Goal: Task Accomplishment & Management: Use online tool/utility

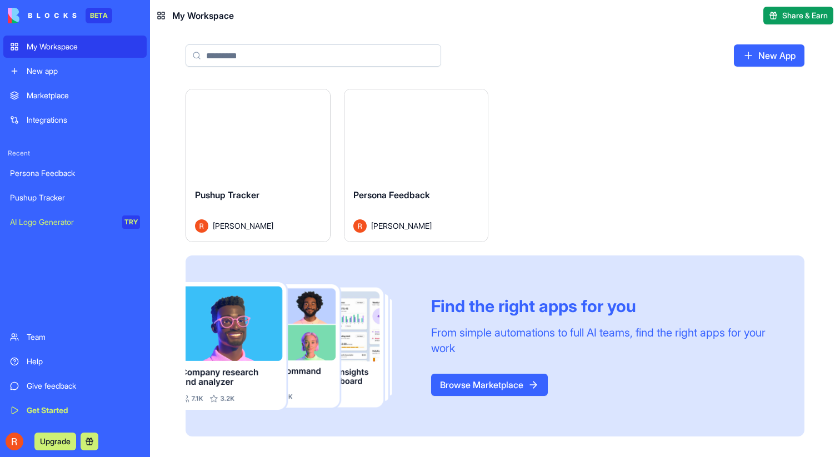
click at [274, 175] on div "Launch" at bounding box center [258, 134] width 144 height 90
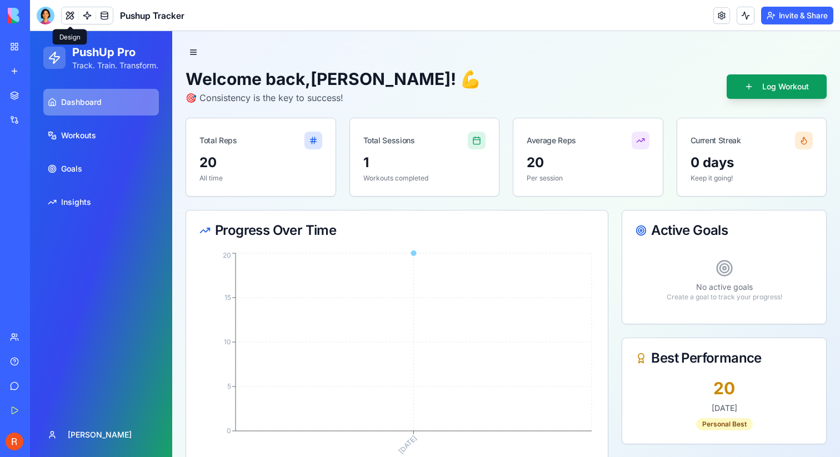
click at [74, 17] on button at bounding box center [70, 15] width 17 height 17
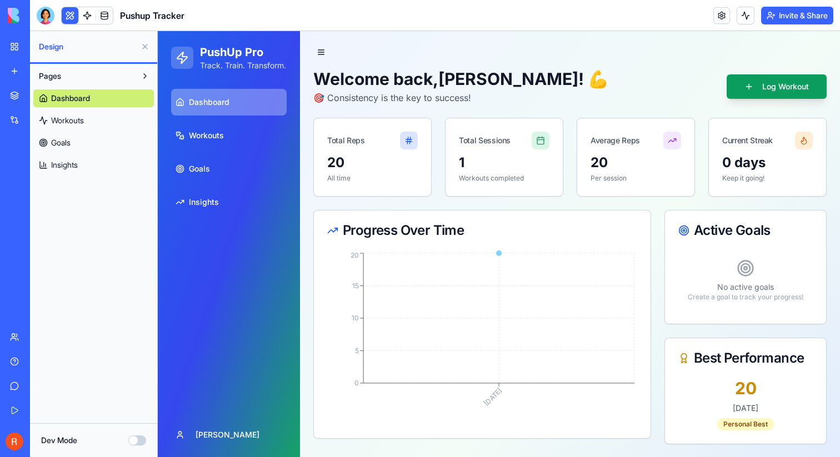
click at [41, 198] on div "Pushup Tracker" at bounding box center [25, 197] width 31 height 11
click at [48, 233] on link "AI Logo Generator TRY" at bounding box center [25, 222] width 44 height 22
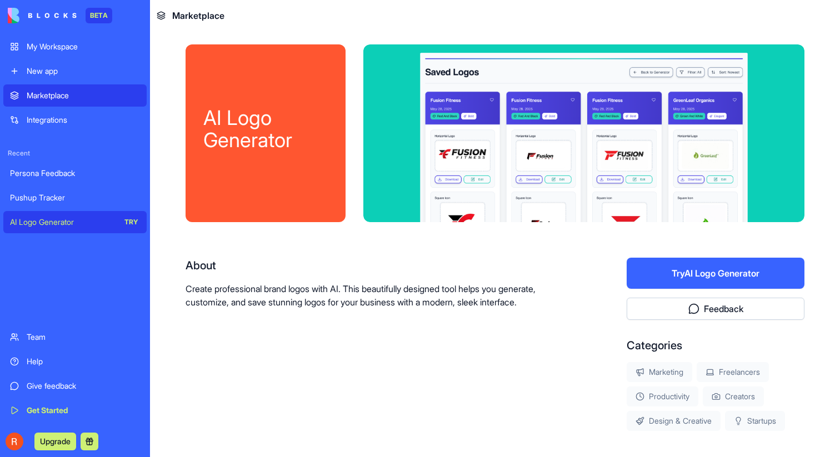
click at [57, 200] on div "Pushup Tracker" at bounding box center [75, 197] width 130 height 11
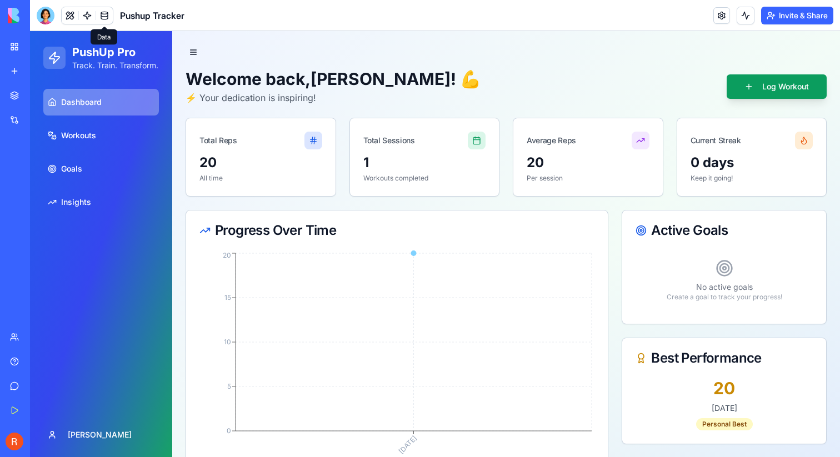
click at [105, 17] on link at bounding box center [104, 15] width 17 height 17
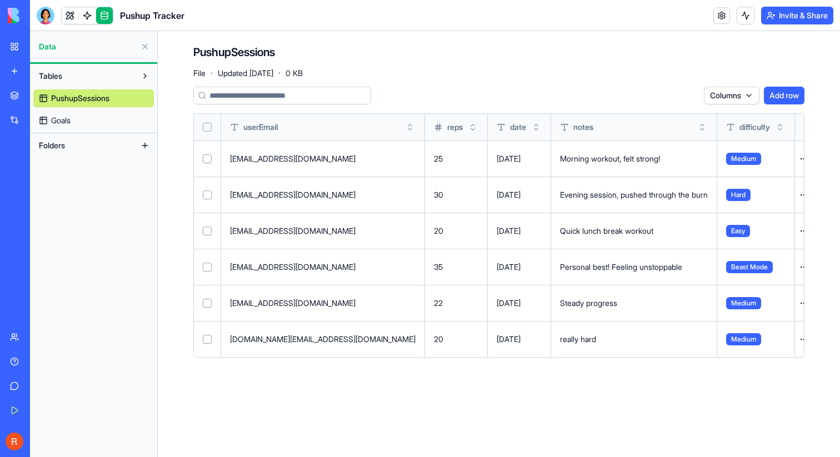
click at [278, 151] on td "demo.user@fitness.com" at bounding box center [323, 159] width 204 height 36
click at [0, 0] on button at bounding box center [0, 0] width 0 height 0
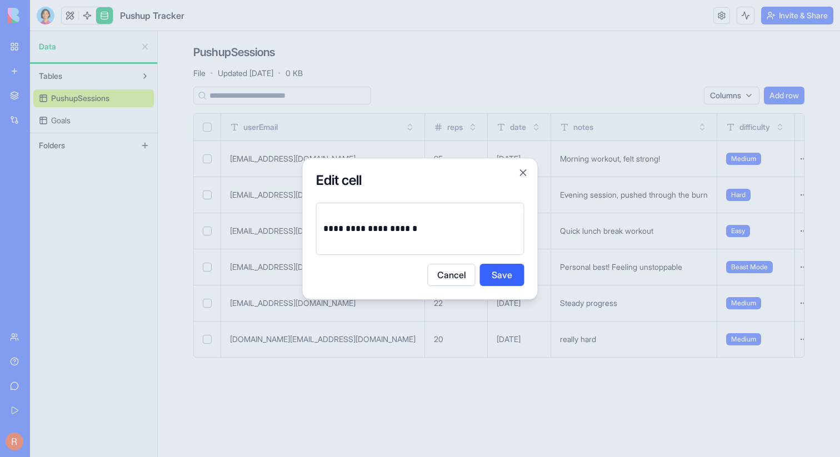
click at [559, 241] on div at bounding box center [420, 228] width 840 height 457
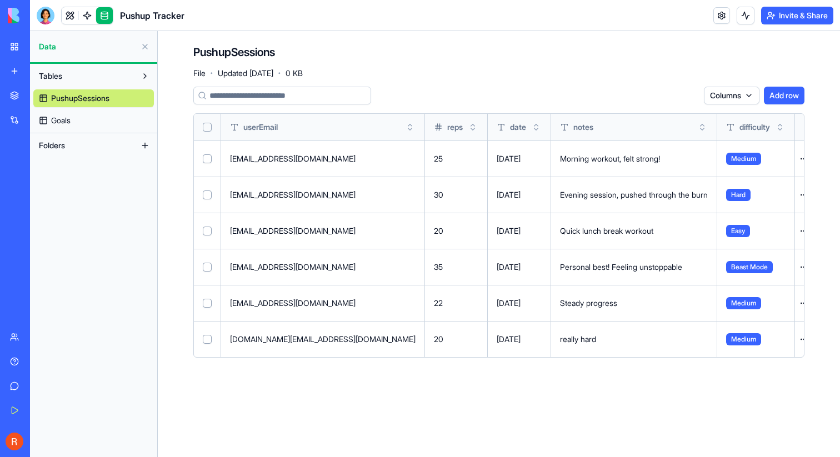
click at [575, 159] on div "Morning workout, felt strong!" at bounding box center [634, 158] width 148 height 11
click at [560, 196] on div "Evening session, pushed through the burn" at bounding box center [634, 195] width 148 height 11
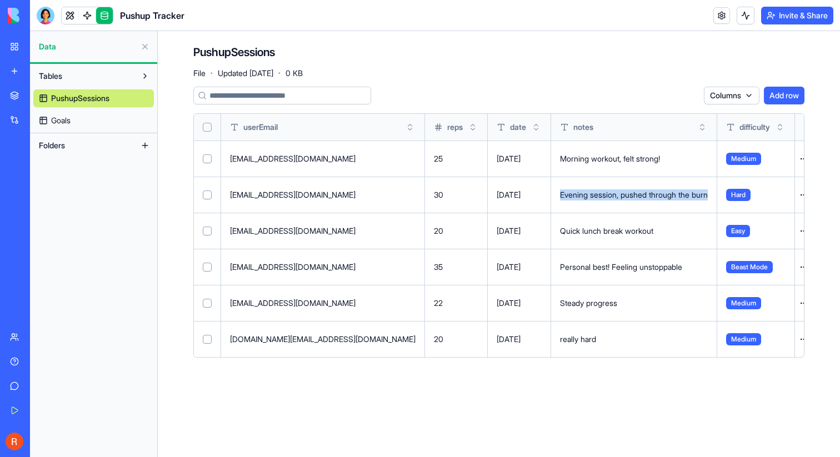
click at [560, 196] on div "Evening session, pushed through the burn" at bounding box center [634, 195] width 148 height 11
click at [625, 87] on div "Columns Add row" at bounding box center [498, 96] width 611 height 18
click at [85, 82] on button "Tables" at bounding box center [84, 76] width 103 height 18
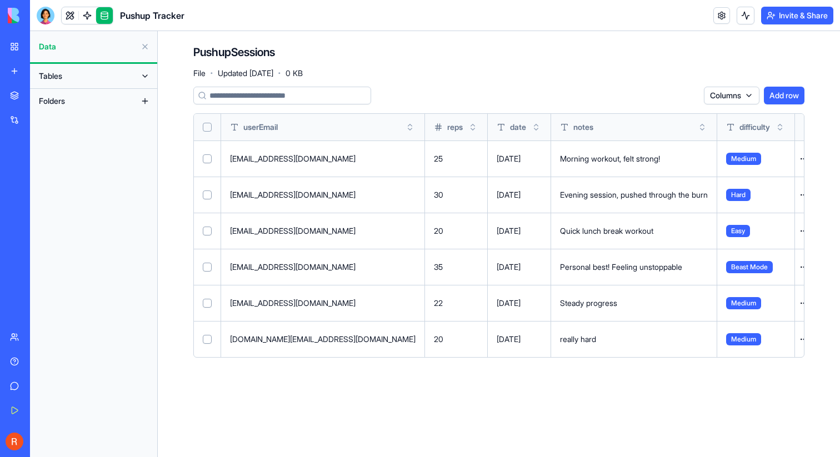
click at [112, 77] on button "Tables" at bounding box center [84, 76] width 103 height 18
click at [145, 48] on button at bounding box center [145, 47] width 18 height 18
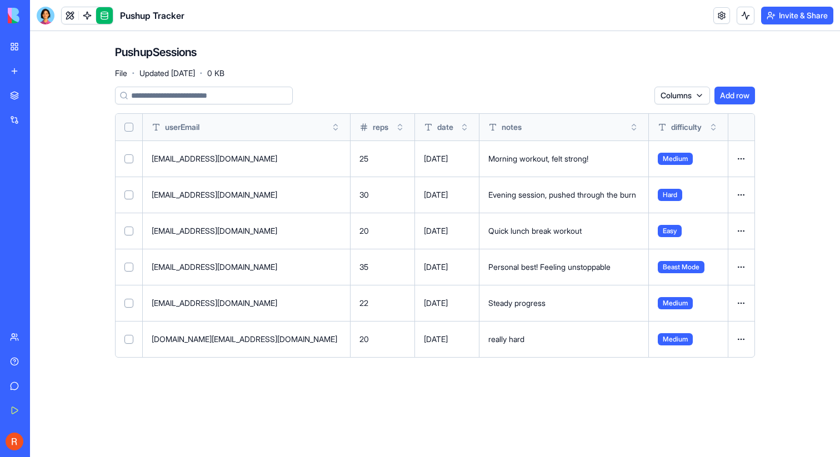
click at [101, 13] on link at bounding box center [104, 15] width 17 height 17
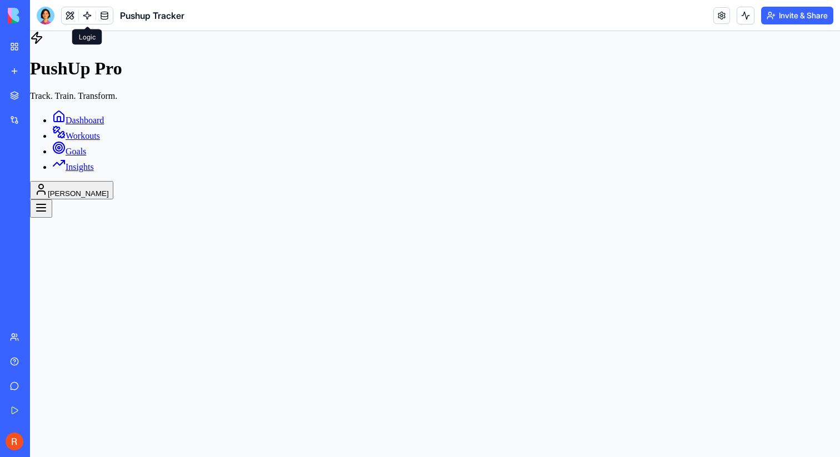
click at [87, 13] on link at bounding box center [87, 15] width 17 height 17
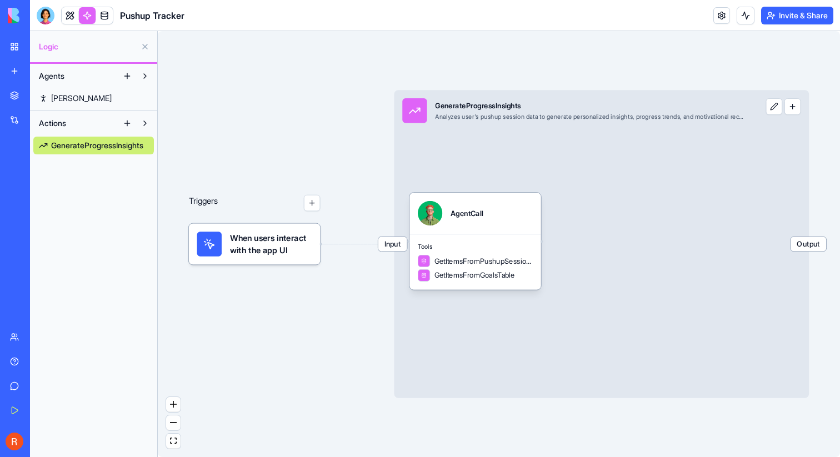
click at [312, 204] on button "button" at bounding box center [312, 203] width 17 height 17
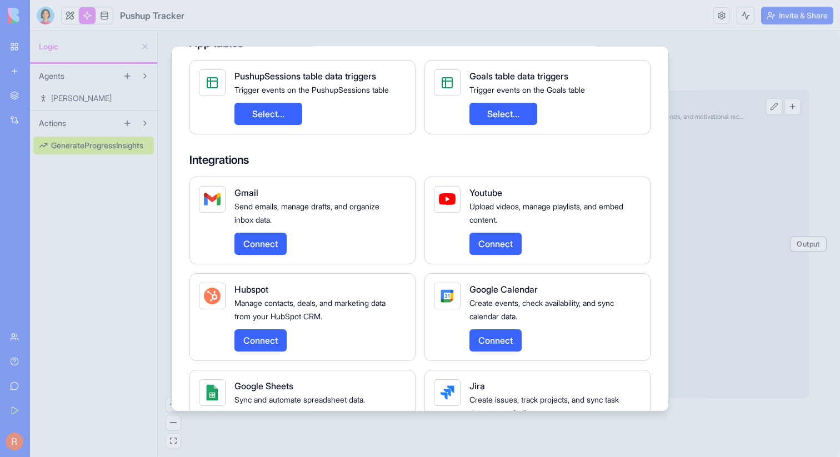
scroll to position [164, 0]
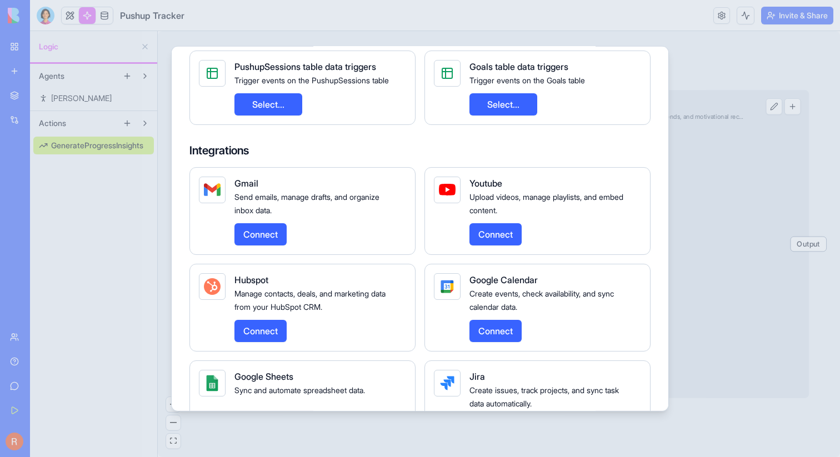
click at [509, 236] on button "Connect" at bounding box center [496, 234] width 52 height 22
click at [494, 236] on button "Connect" at bounding box center [496, 234] width 52 height 22
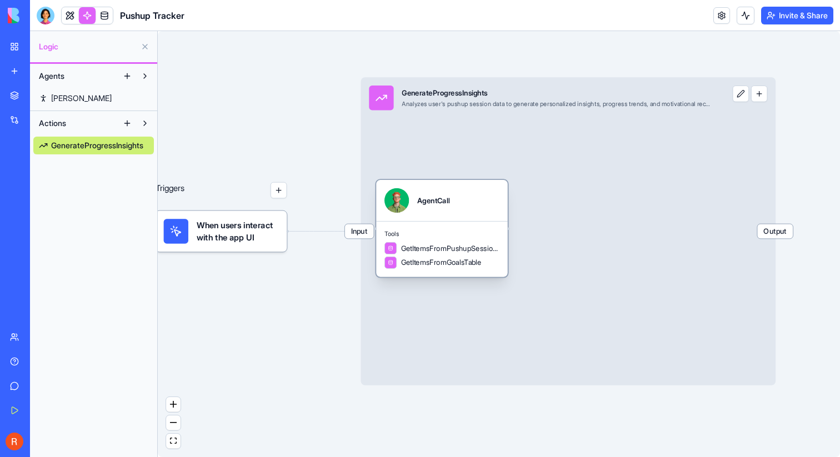
click at [436, 227] on div "Tools GetItemsFromPushupSessionsTable GetItemsFromGoalsTable" at bounding box center [442, 249] width 132 height 56
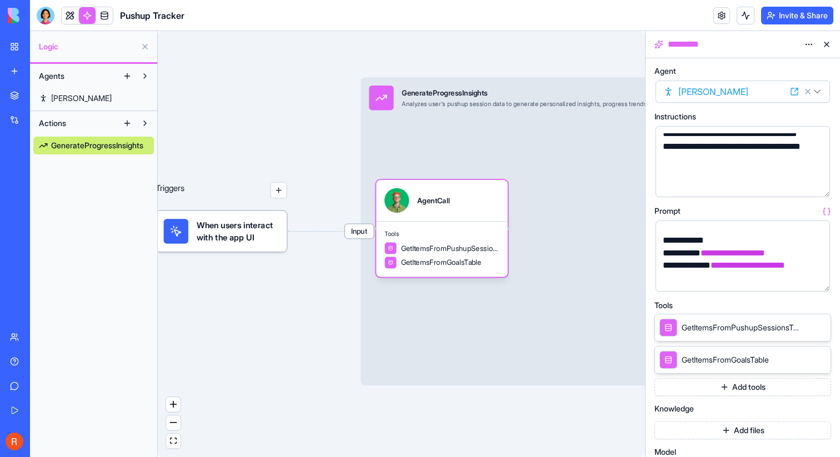
scroll to position [169, 0]
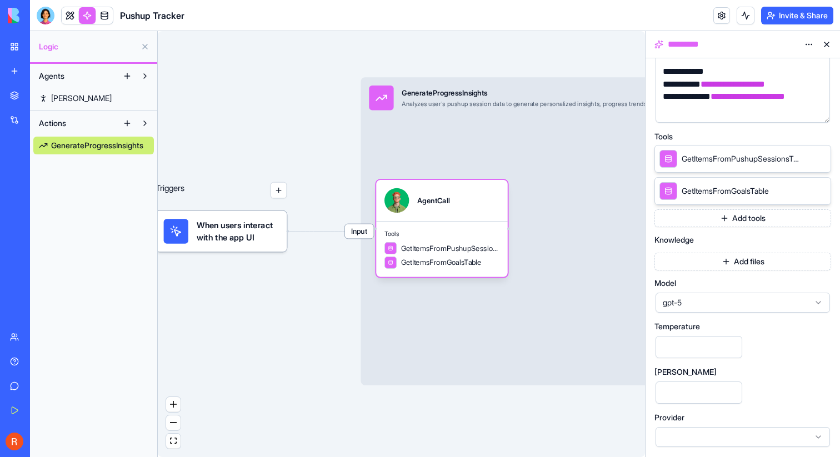
click at [830, 49] on button at bounding box center [827, 45] width 18 height 18
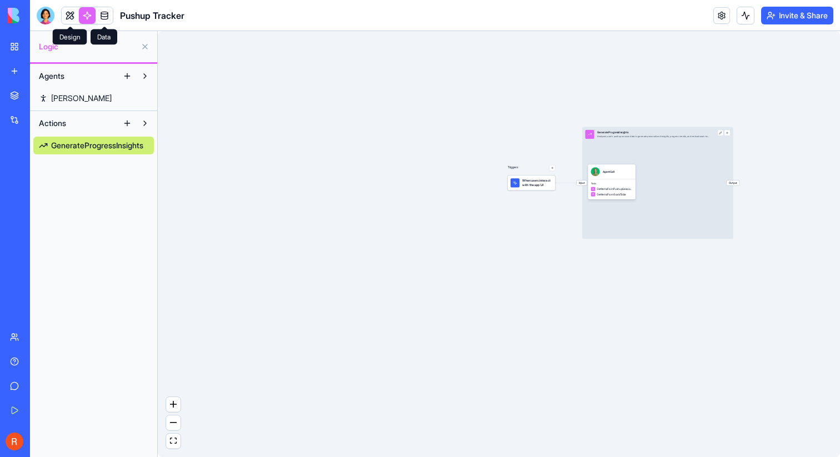
click at [70, 11] on link at bounding box center [70, 15] width 17 height 17
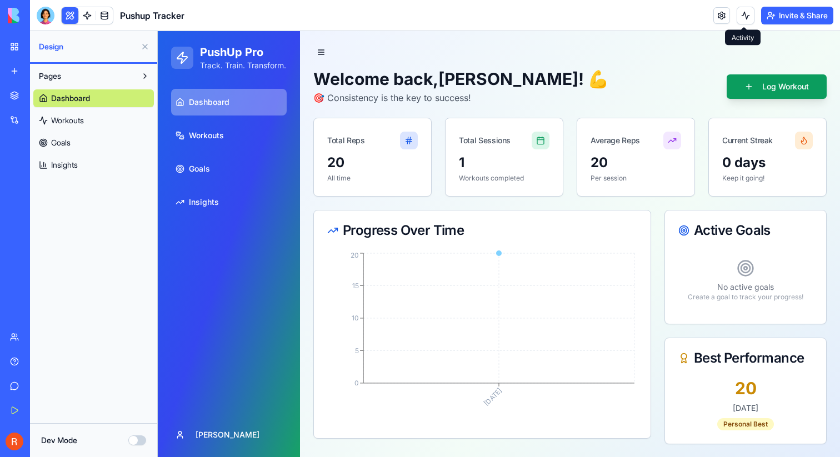
click at [742, 17] on button at bounding box center [746, 16] width 18 height 18
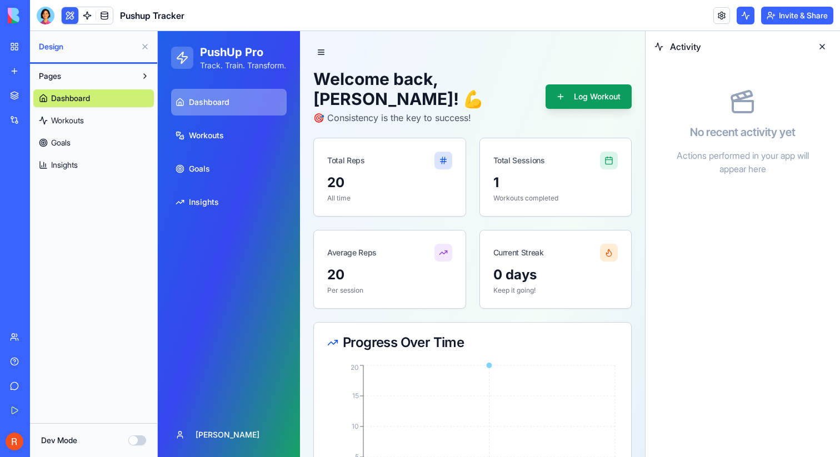
click at [742, 17] on button at bounding box center [746, 16] width 18 height 18
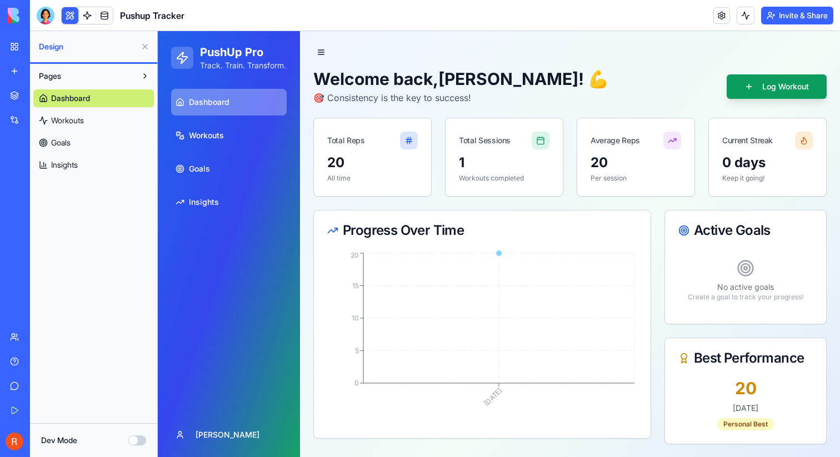
click at [8, 45] on link "My Workspace" at bounding box center [25, 47] width 44 height 22
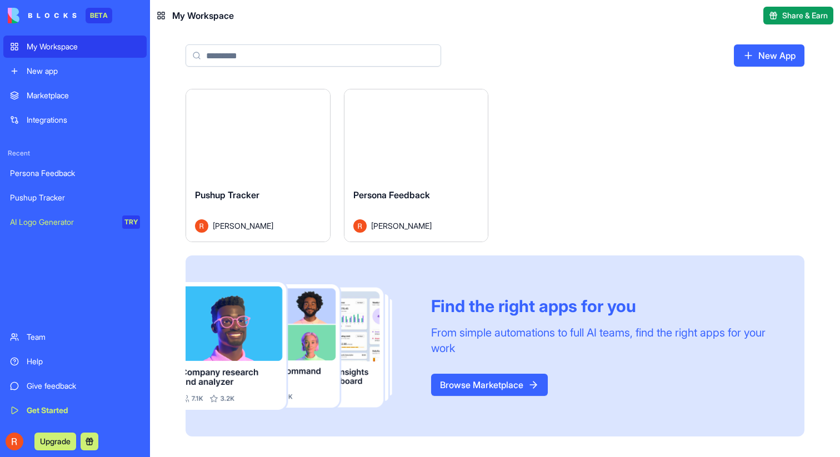
click at [256, 131] on button "Launch" at bounding box center [257, 134] width 83 height 22
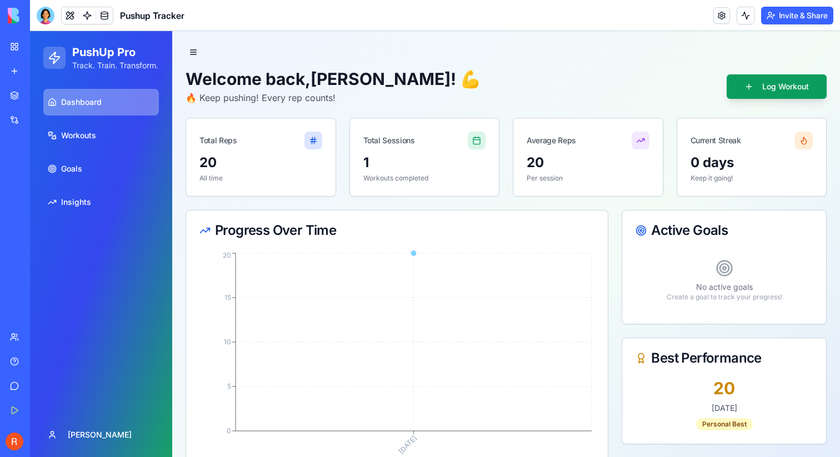
click at [18, 44] on link "My Workspace" at bounding box center [25, 47] width 44 height 22
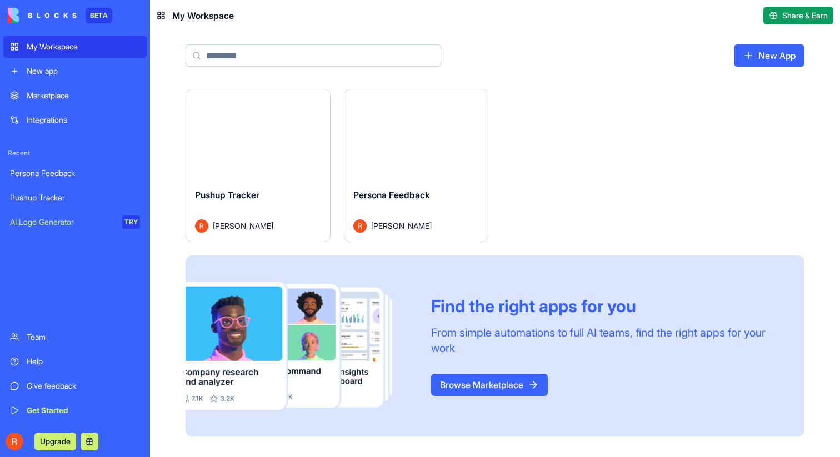
click at [314, 104] on html "BETA My Workspace New app Marketplace Integrations Recent Persona Feedback Push…" at bounding box center [420, 228] width 840 height 457
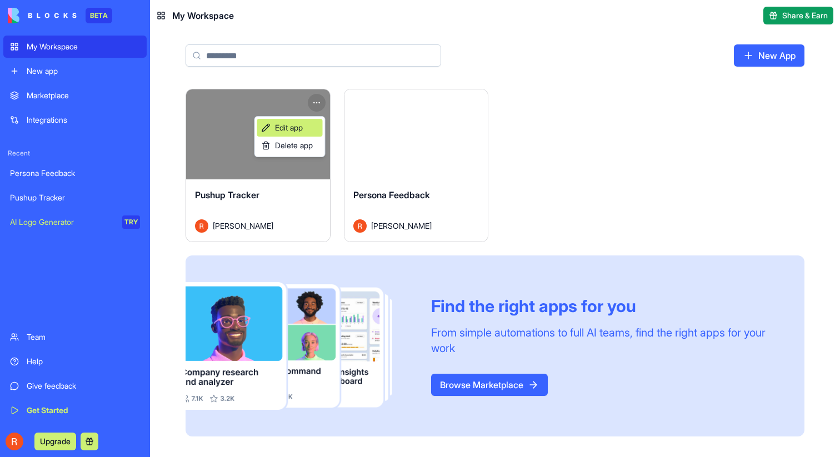
click at [308, 127] on link "Edit app" at bounding box center [290, 128] width 66 height 18
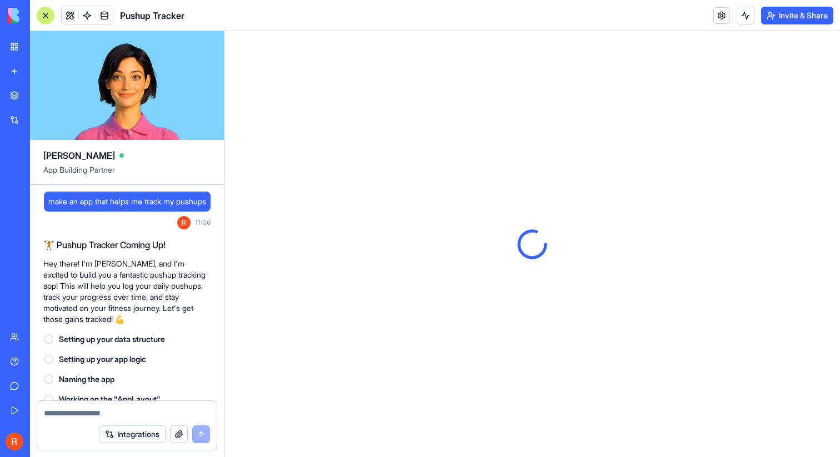
scroll to position [296, 0]
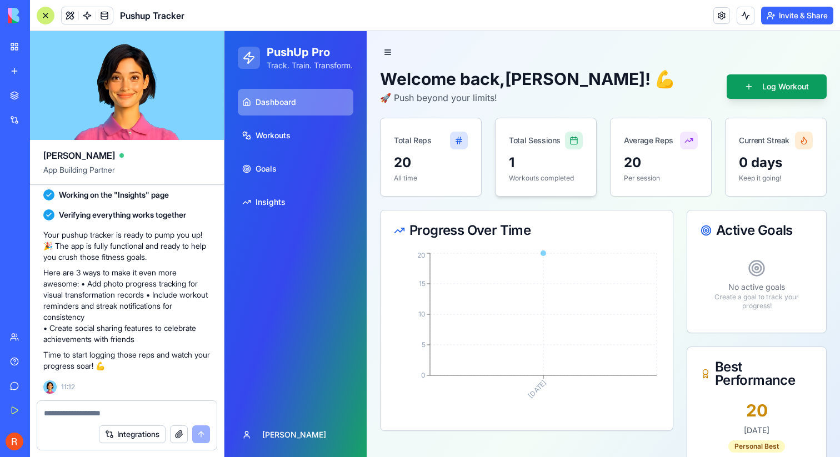
click at [550, 147] on div "Total Sessions" at bounding box center [546, 136] width 101 height 36
click at [97, 415] on textarea at bounding box center [127, 413] width 166 height 11
click at [146, 435] on button "Integrations" at bounding box center [132, 435] width 67 height 18
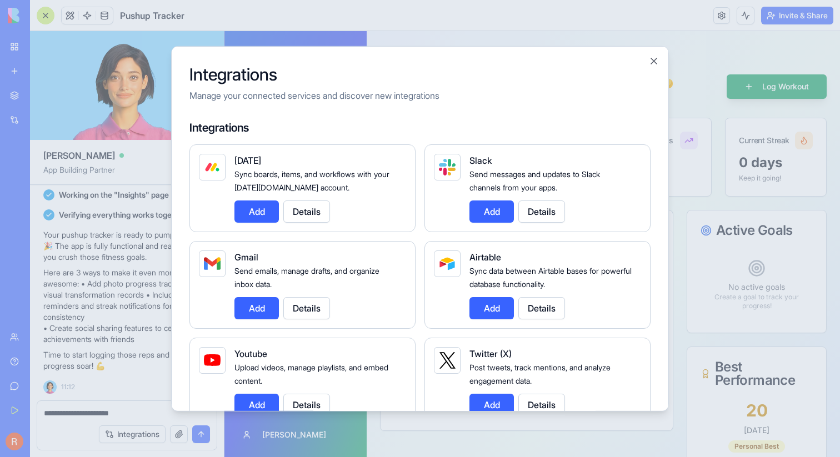
click at [500, 209] on button "Add" at bounding box center [492, 211] width 44 height 22
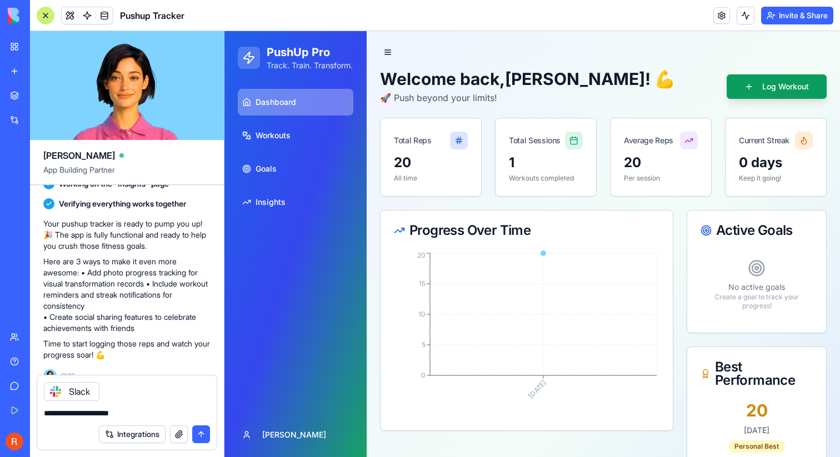
click at [147, 412] on textarea "**********" at bounding box center [127, 413] width 166 height 11
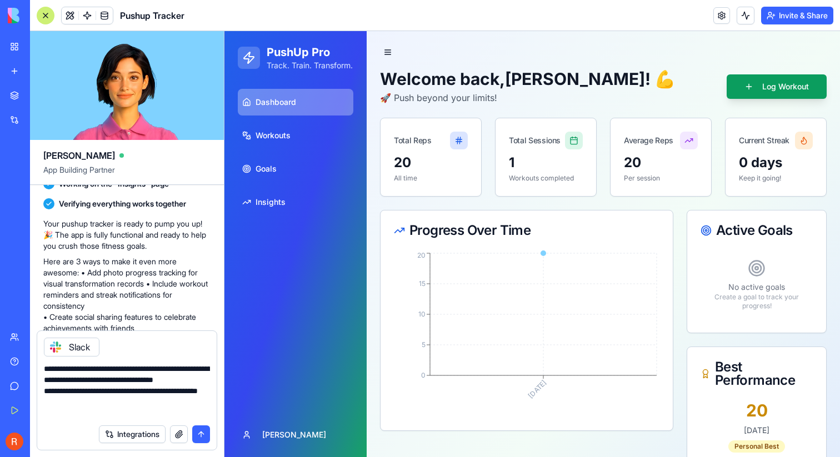
type textarea "**********"
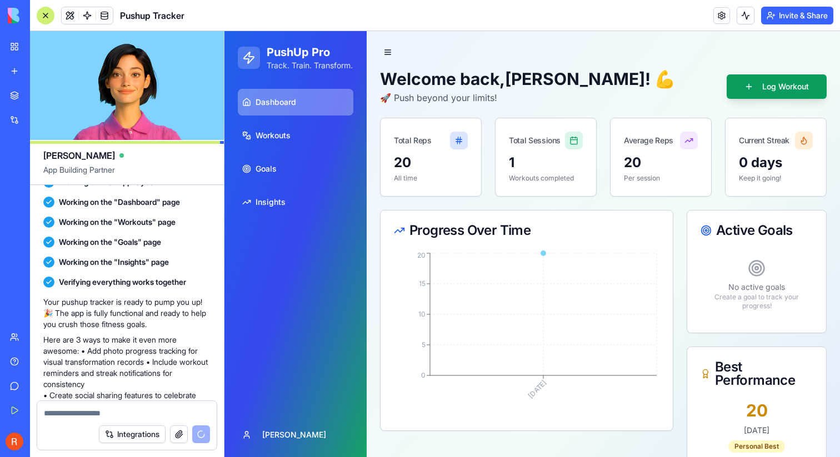
scroll to position [371, 0]
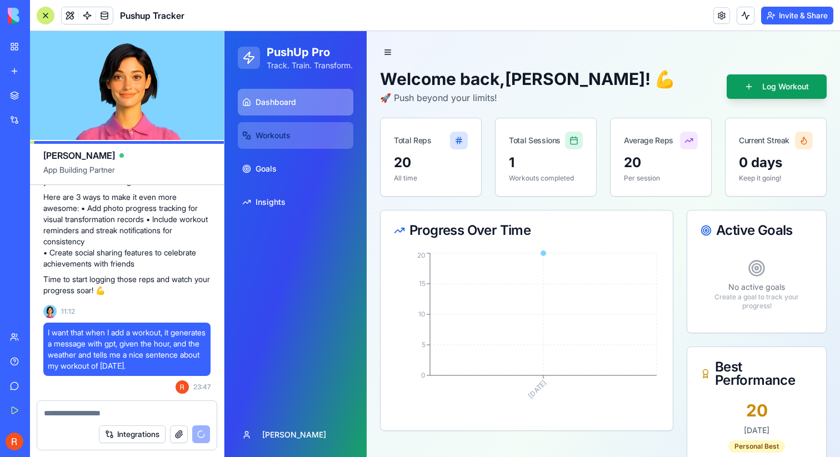
click at [290, 141] on span "Workouts" at bounding box center [273, 135] width 35 height 11
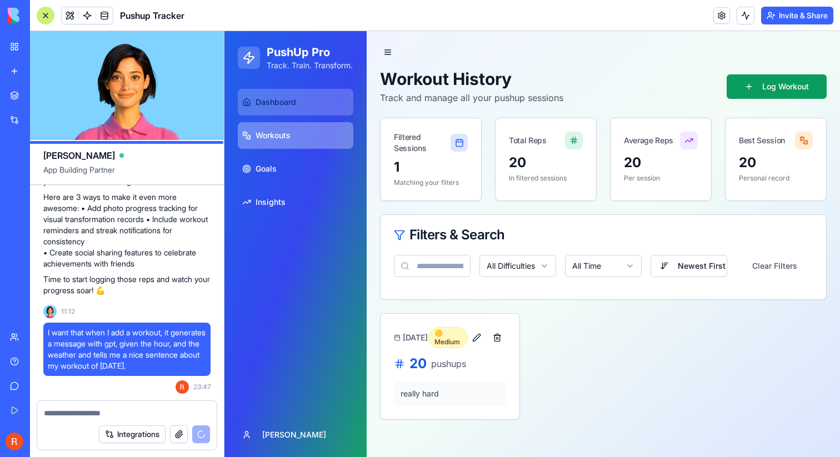
click at [292, 108] on span "Dashboard" at bounding box center [276, 102] width 41 height 11
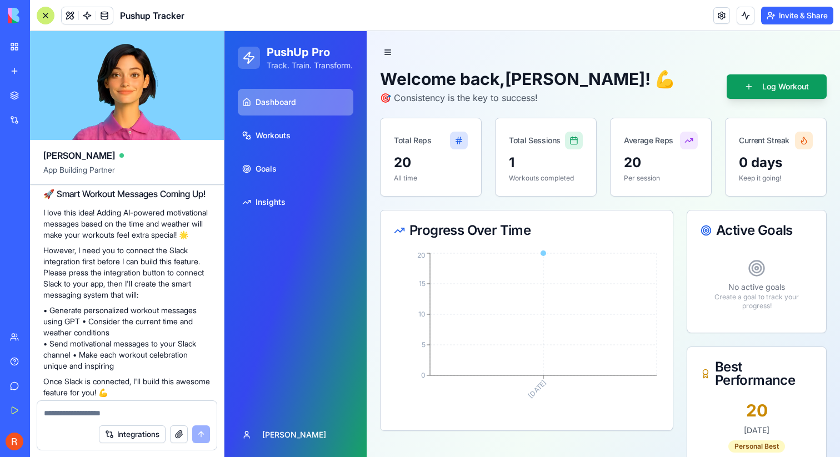
scroll to position [625, 0]
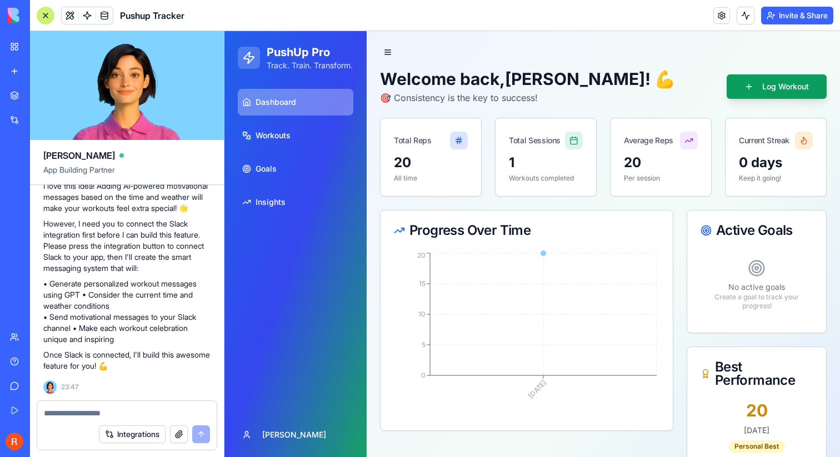
click at [120, 413] on textarea at bounding box center [127, 413] width 166 height 11
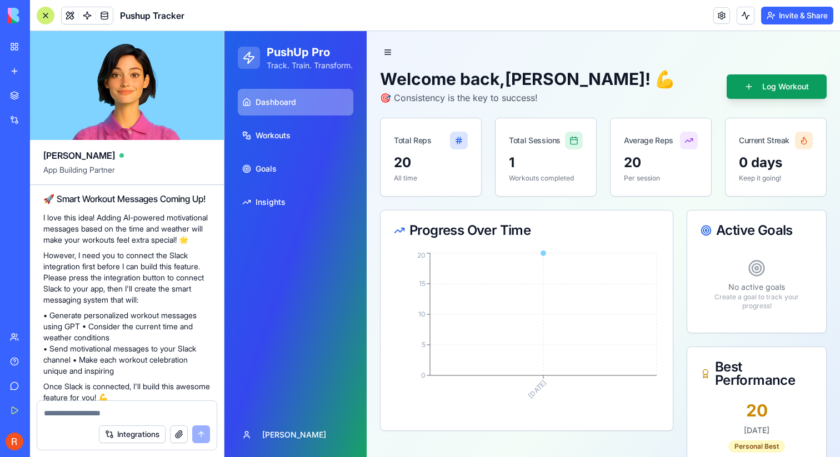
scroll to position [564, 0]
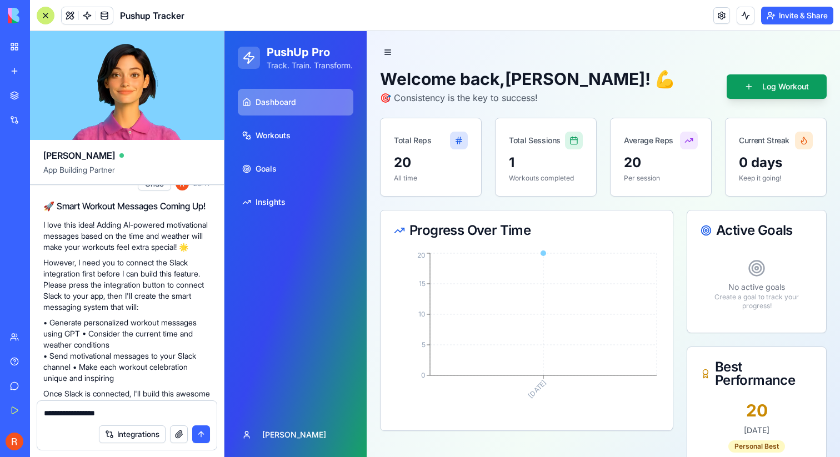
type textarea "**********"
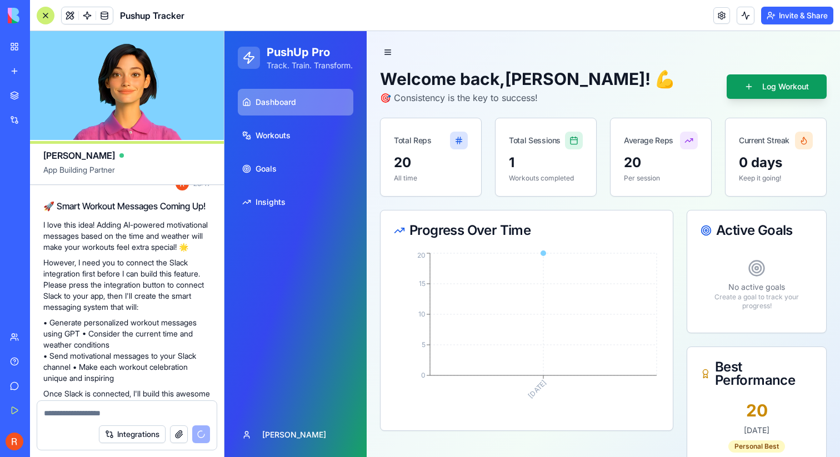
scroll to position [667, 0]
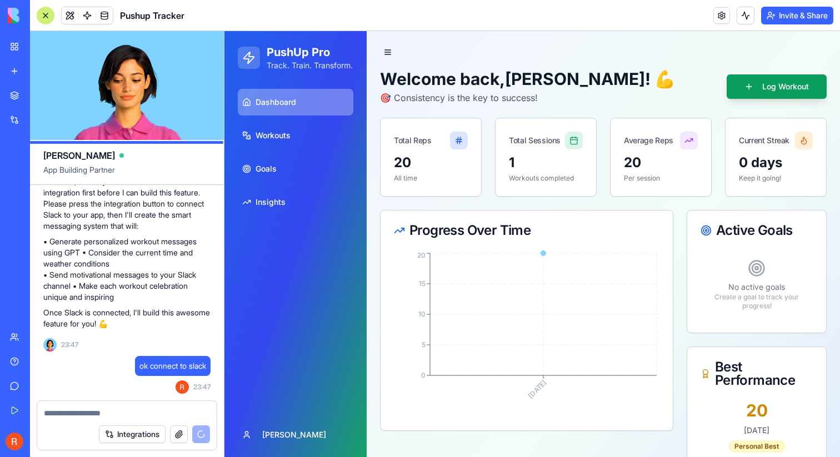
drag, startPoint x: 137, startPoint y: 85, endPoint x: 80, endPoint y: 89, distance: 57.4
click at [80, 89] on video at bounding box center [127, 85] width 194 height 109
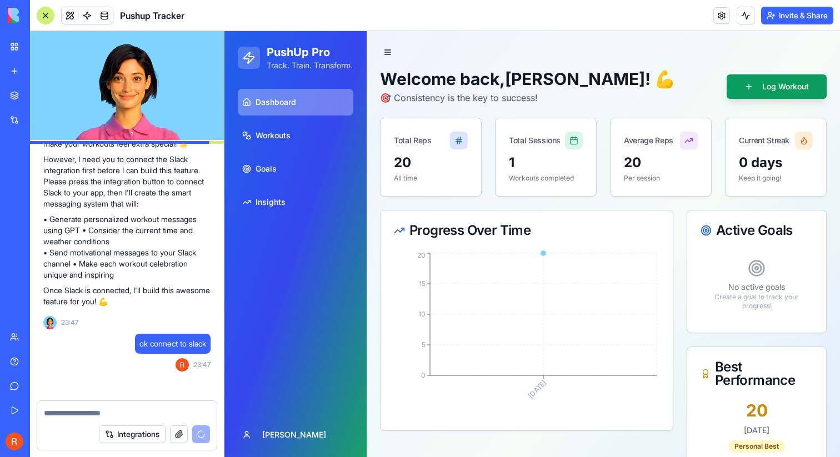
scroll to position [853, 0]
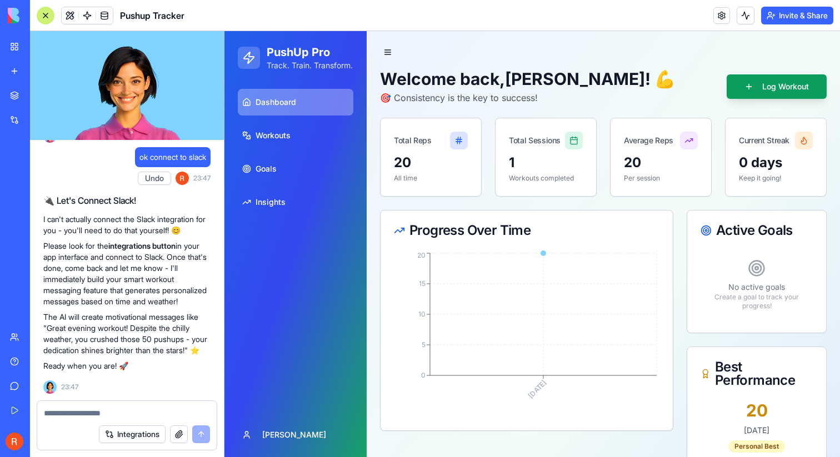
click at [152, 241] on p "Please look for the integrations button in your app interface and connect to Sl…" at bounding box center [126, 274] width 167 height 67
click at [152, 241] on strong "integrations button" at bounding box center [141, 245] width 67 height 9
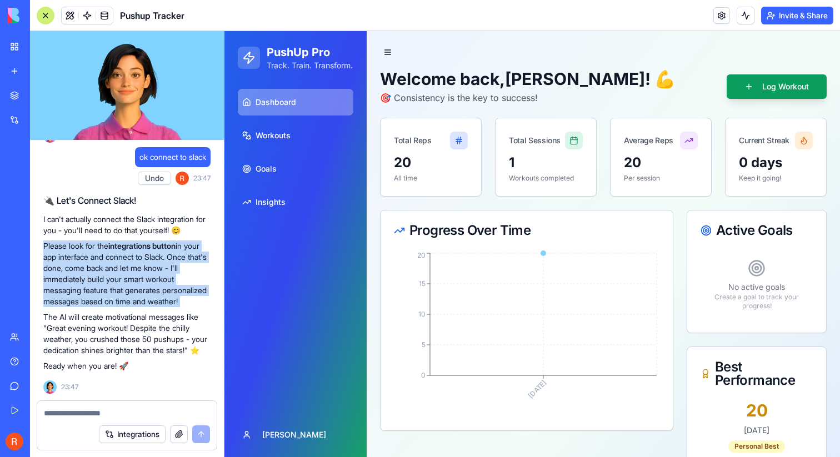
click at [41, 125] on div "Integrations" at bounding box center [34, 119] width 14 height 11
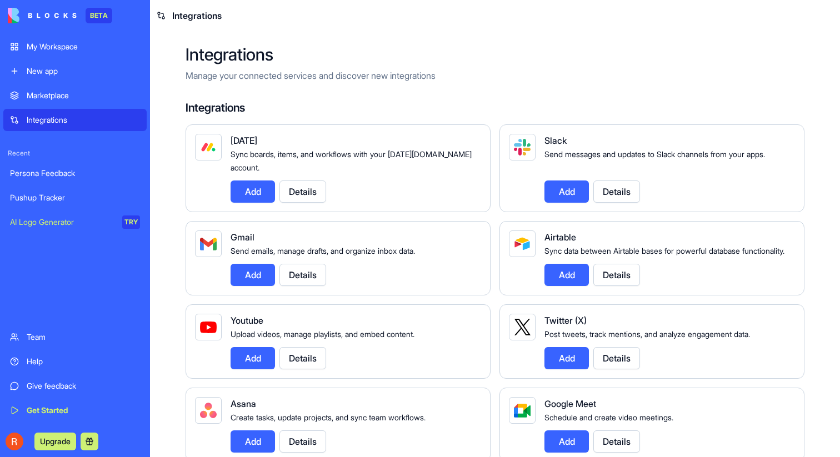
click at [572, 187] on button "Add" at bounding box center [567, 192] width 44 height 22
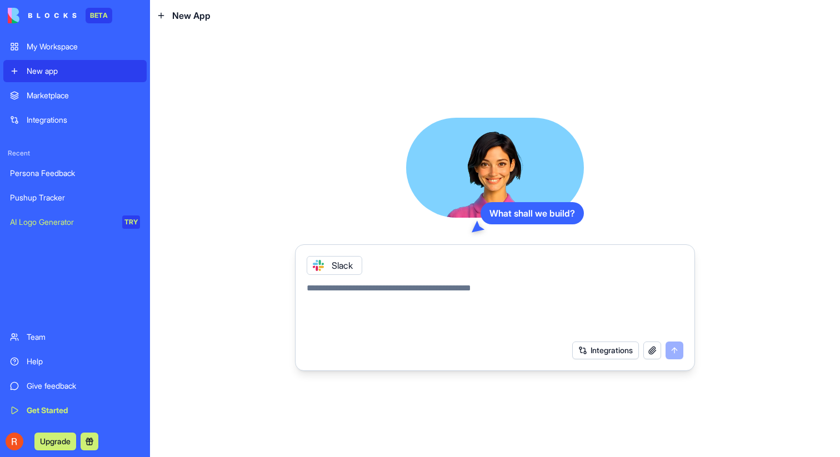
click at [78, 51] on div "My Workspace" at bounding box center [83, 46] width 113 height 11
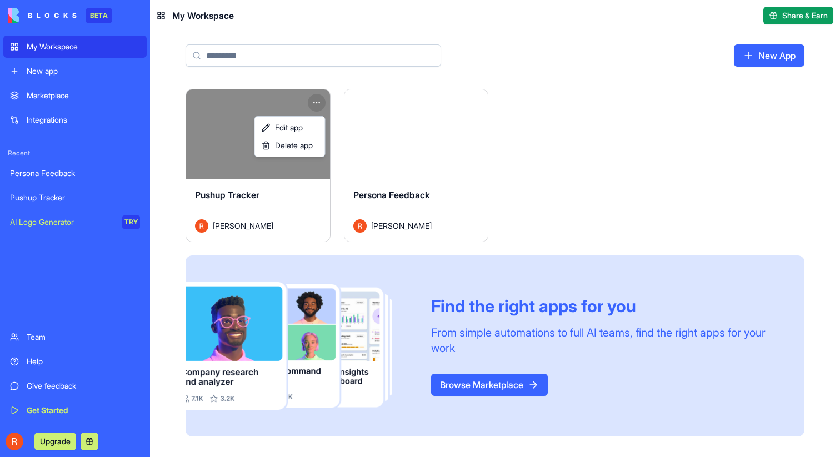
click at [316, 95] on html "BETA My Workspace New app Marketplace Integrations Recent Persona Feedback Push…" at bounding box center [420, 228] width 840 height 457
click at [316, 121] on link "Edit app" at bounding box center [290, 128] width 66 height 18
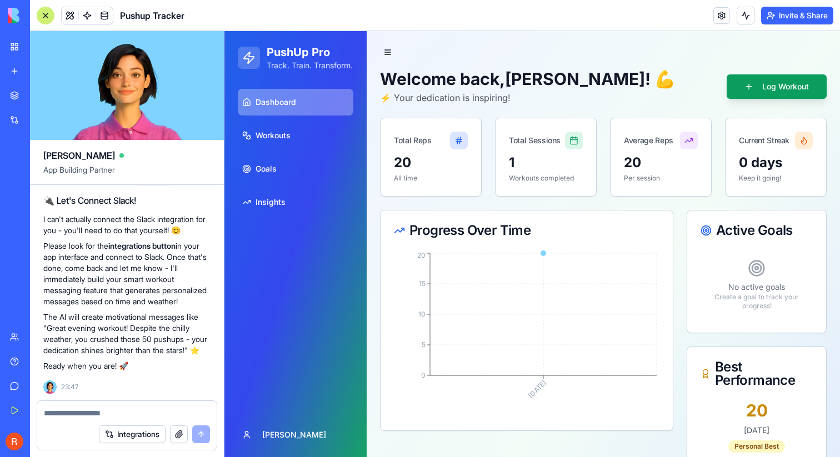
click at [117, 414] on textarea at bounding box center [127, 413] width 166 height 11
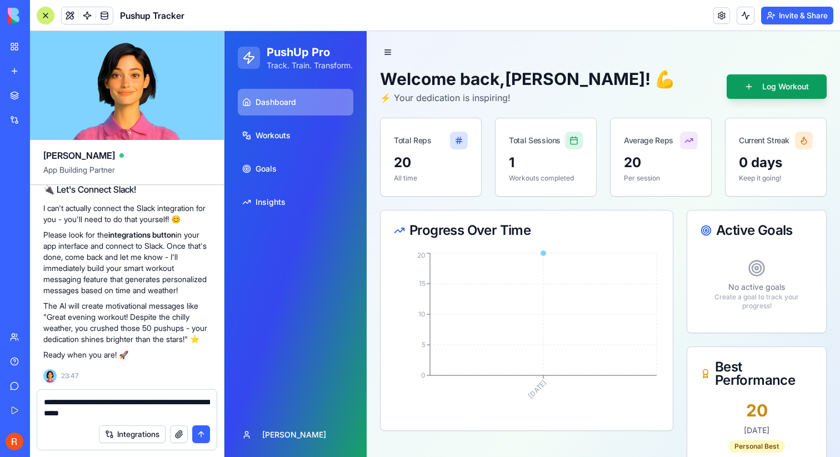
type textarea "**********"
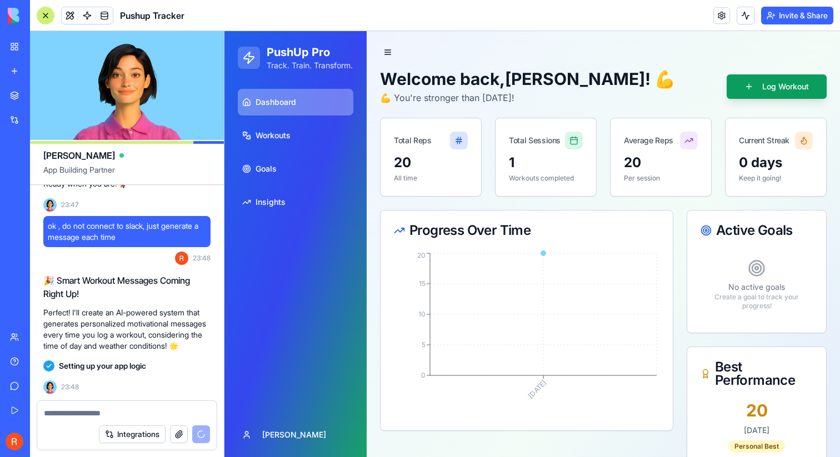
scroll to position [1112, 0]
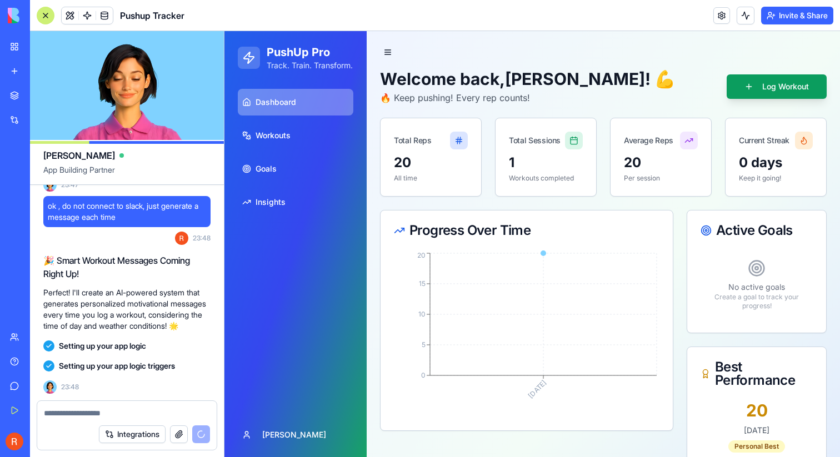
click at [153, 324] on p "Perfect! I'll create an AI-powered system that generates personalized motivatio…" at bounding box center [126, 309] width 167 height 44
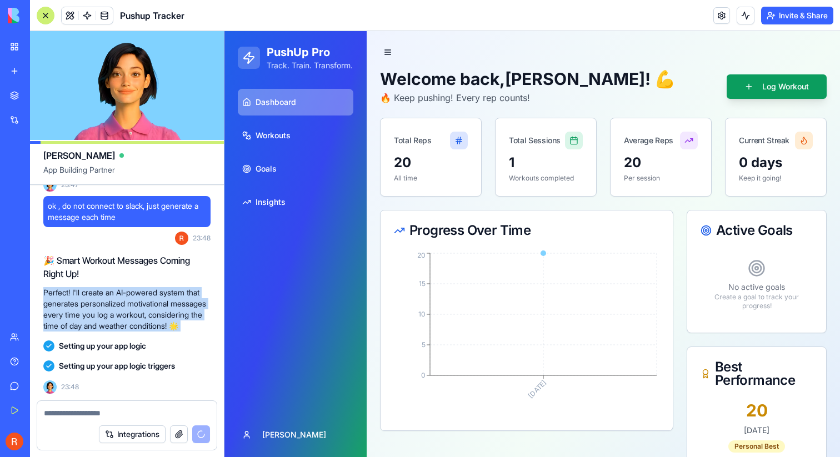
click at [153, 324] on p "Perfect! I'll create an AI-powered system that generates personalized motivatio…" at bounding box center [126, 309] width 167 height 44
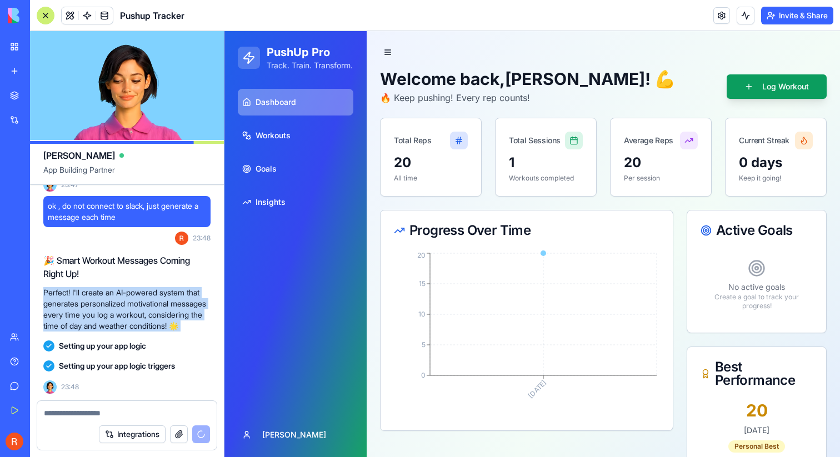
click at [153, 302] on p "Perfect! I'll create an AI-powered system that generates personalized motivatio…" at bounding box center [126, 309] width 167 height 44
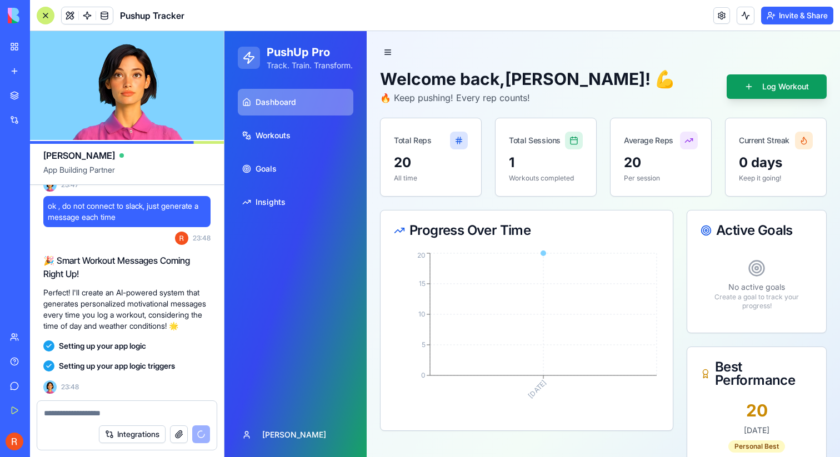
click at [153, 302] on p "Perfect! I'll create an AI-powered system that generates personalized motivatio…" at bounding box center [126, 309] width 167 height 44
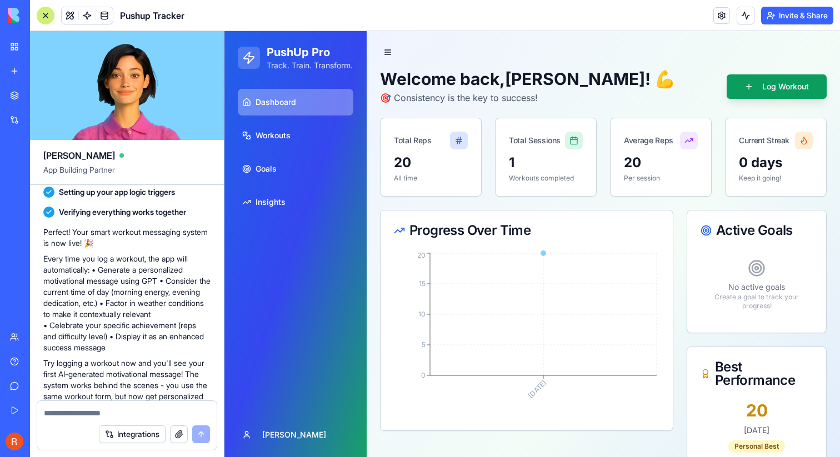
scroll to position [1338, 0]
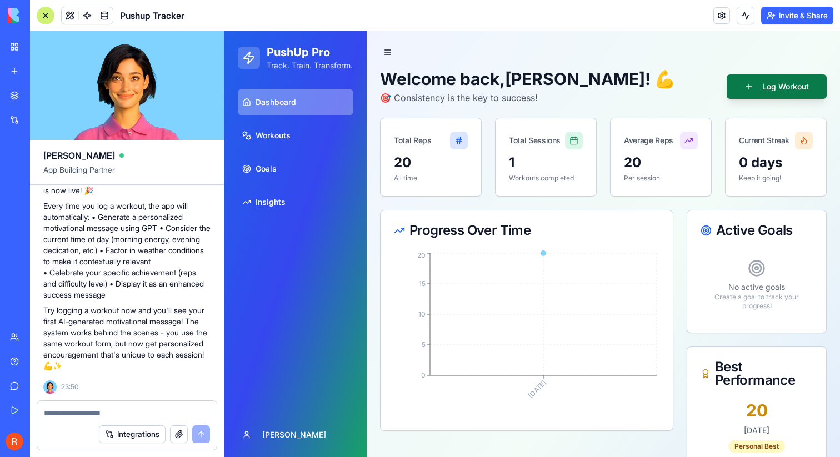
click at [766, 90] on button "Log Workout" at bounding box center [777, 86] width 100 height 24
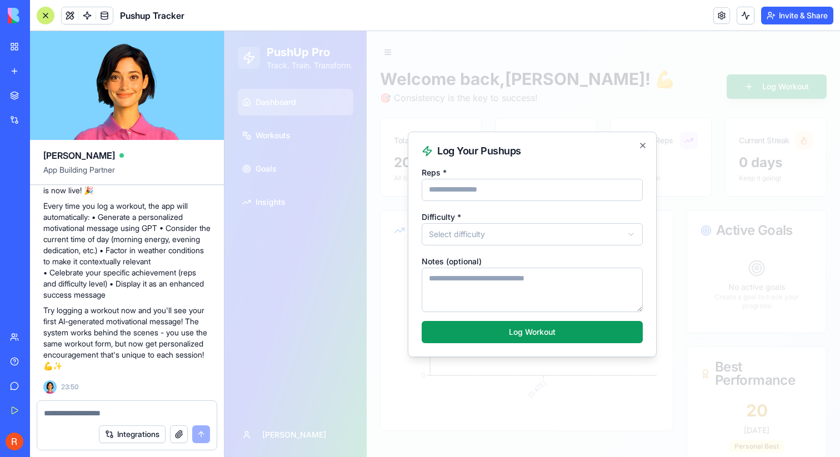
click at [629, 184] on input "Reps *" at bounding box center [532, 190] width 221 height 22
type input "**"
click at [630, 185] on input "**" at bounding box center [532, 190] width 221 height 22
click at [609, 238] on body "**********" at bounding box center [533, 343] width 616 height 624
click at [528, 286] on textarea "Notes (optional)" at bounding box center [532, 290] width 221 height 44
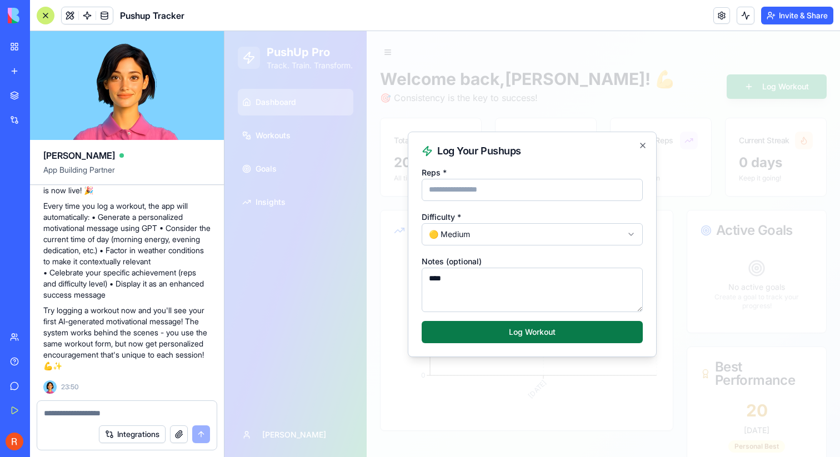
type textarea "****"
click at [576, 333] on button "Log Workout" at bounding box center [532, 332] width 221 height 22
click at [539, 339] on button "Log Workout" at bounding box center [532, 332] width 221 height 22
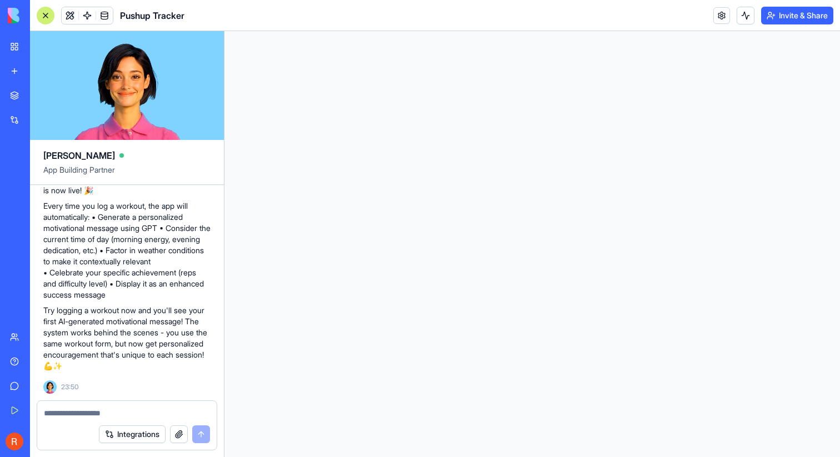
scroll to position [0, 0]
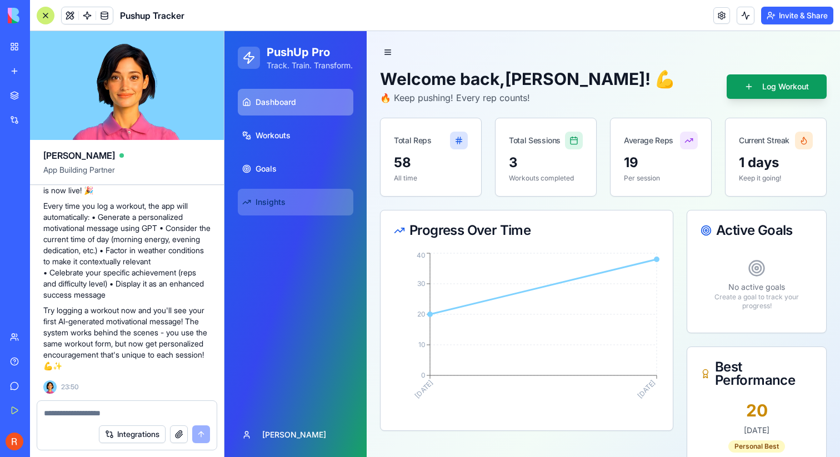
click at [297, 213] on link "Insights" at bounding box center [296, 202] width 116 height 27
select select "**********"
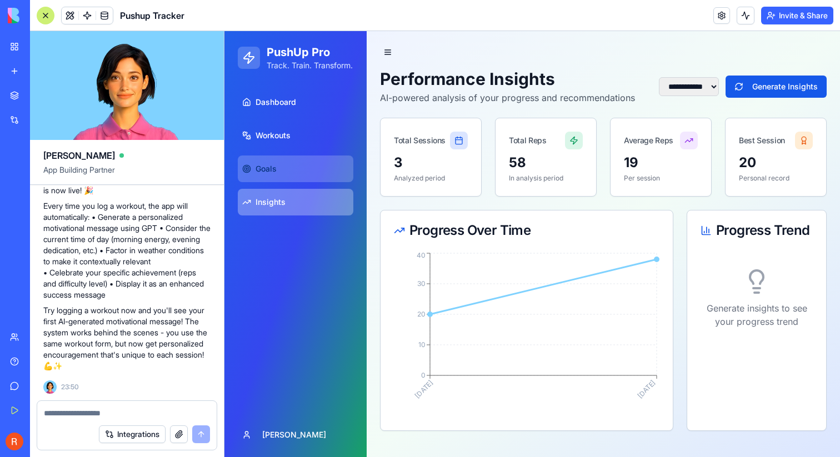
click at [294, 182] on link "Goals" at bounding box center [296, 169] width 116 height 27
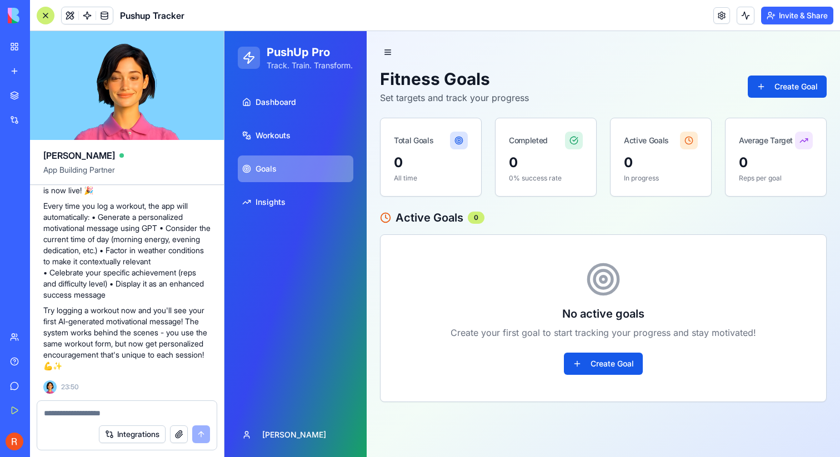
click at [308, 130] on ul "Dashboard Workouts Goals Insights" at bounding box center [296, 152] width 116 height 127
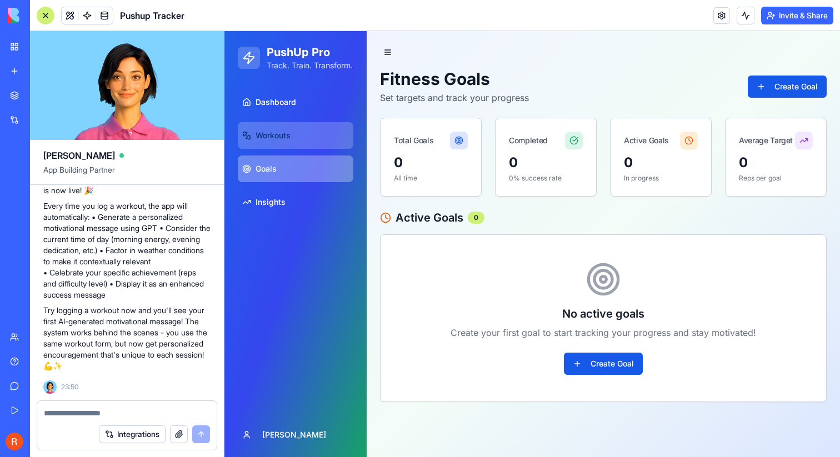
click at [307, 141] on link "Workouts" at bounding box center [296, 135] width 116 height 27
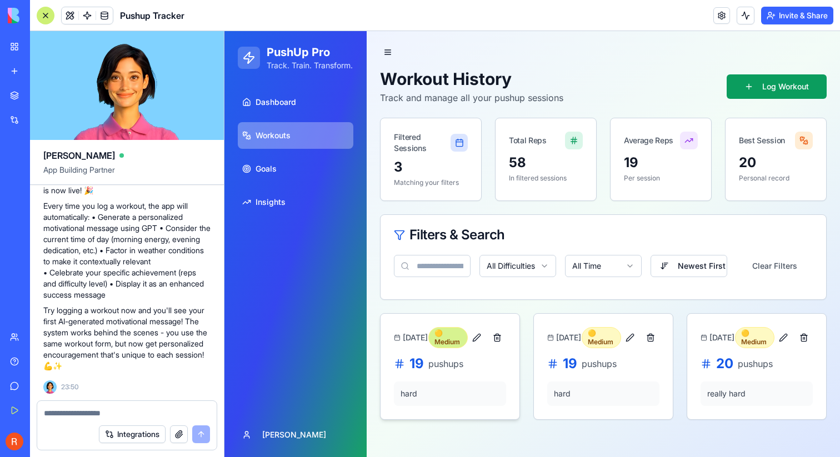
click at [452, 334] on div "🟡 Medium" at bounding box center [448, 337] width 39 height 21
click at [450, 392] on p "hard" at bounding box center [450, 393] width 99 height 11
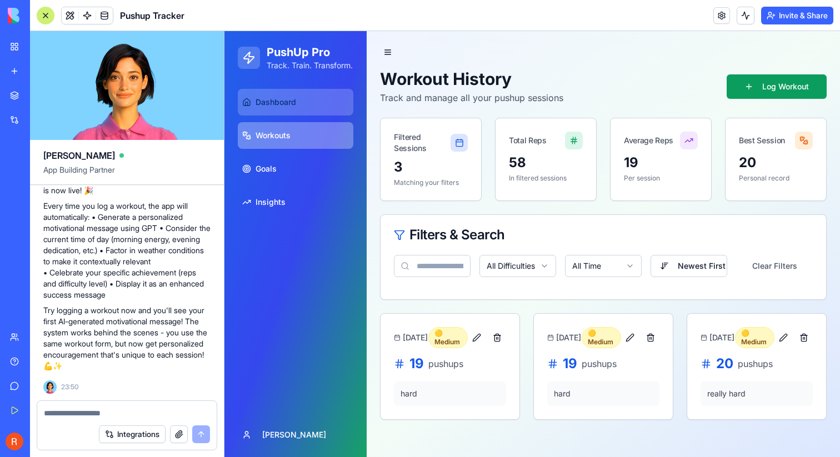
click at [308, 116] on link "Dashboard" at bounding box center [296, 102] width 116 height 27
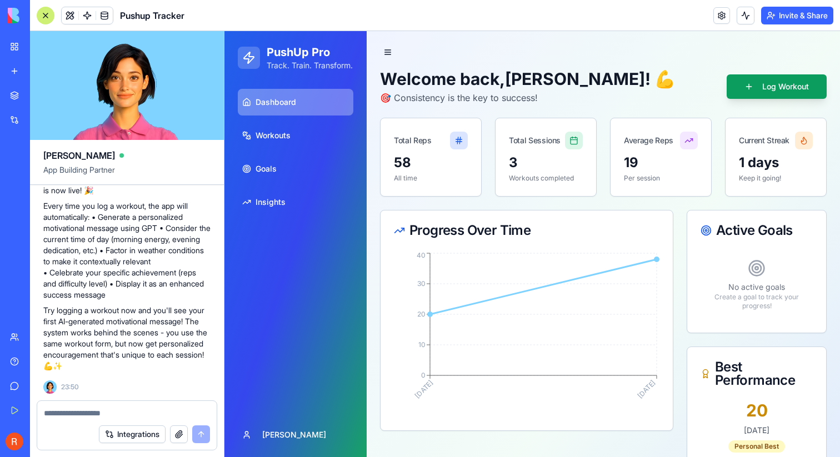
click at [766, 101] on div "Welcome back, [PERSON_NAME] ! 💪 🎯 Consistency is the key to success! Log Workout" at bounding box center [603, 87] width 447 height 36
click at [775, 93] on button "Log Workout" at bounding box center [777, 86] width 100 height 24
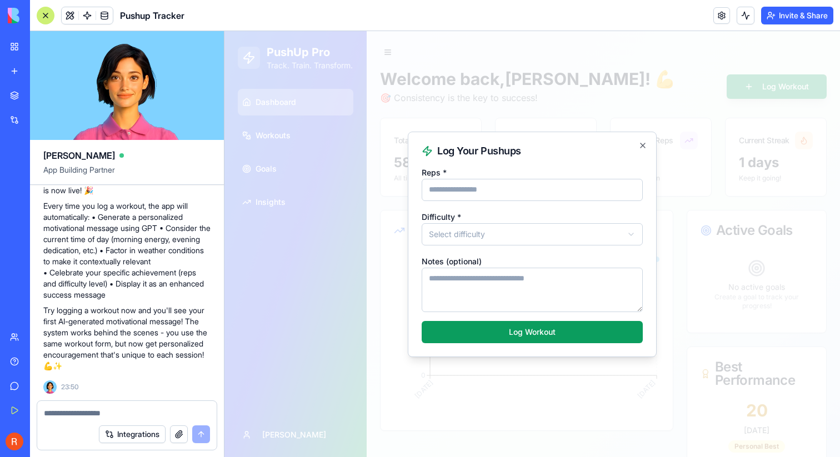
type input "**"
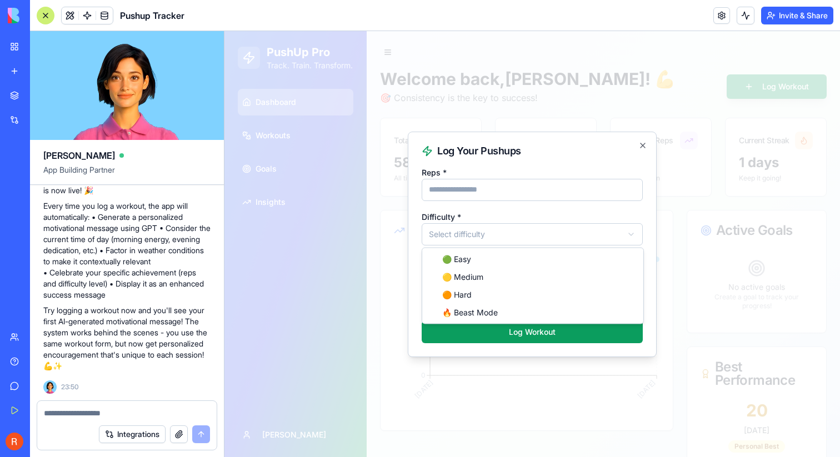
click at [545, 226] on body "**********" at bounding box center [533, 343] width 616 height 624
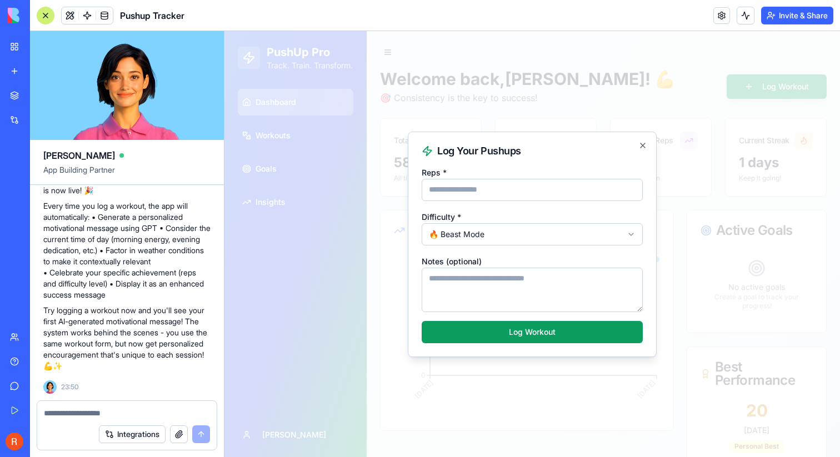
click at [506, 274] on textarea "Notes (optional)" at bounding box center [532, 290] width 221 height 44
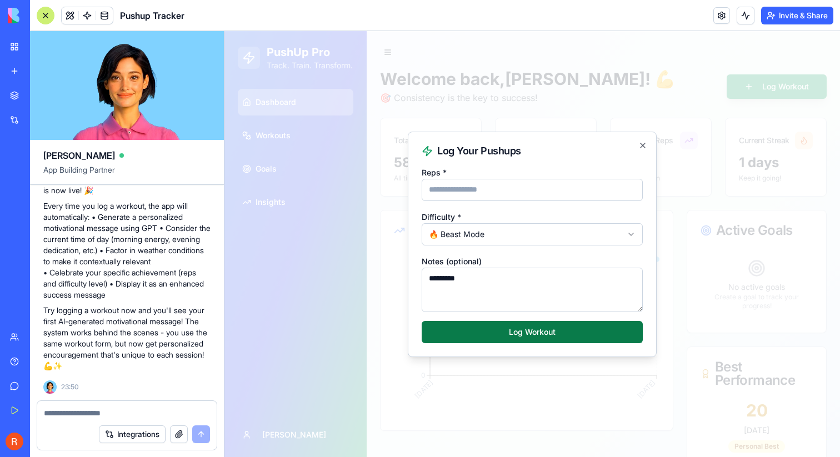
type textarea "*********"
click at [537, 333] on button "Log Workout" at bounding box center [532, 332] width 221 height 22
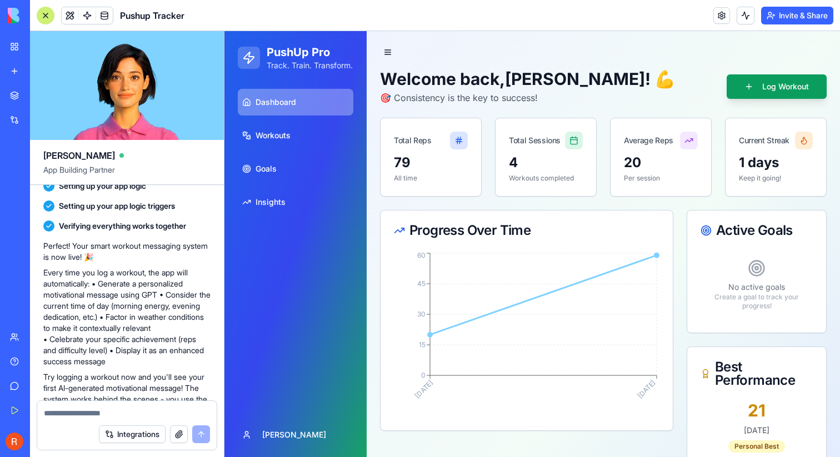
scroll to position [1338, 0]
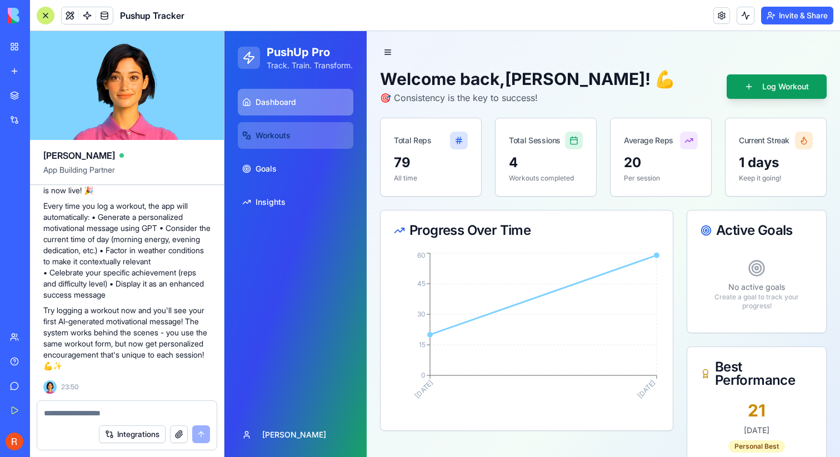
click at [305, 142] on link "Workouts" at bounding box center [296, 135] width 116 height 27
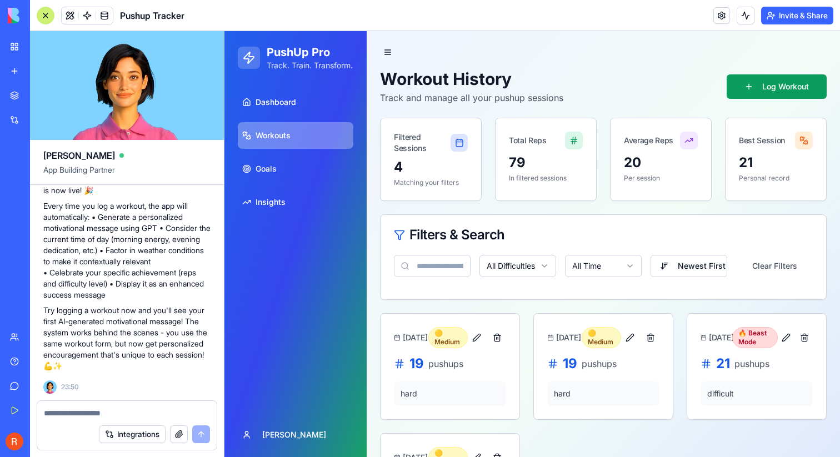
scroll to position [98, 0]
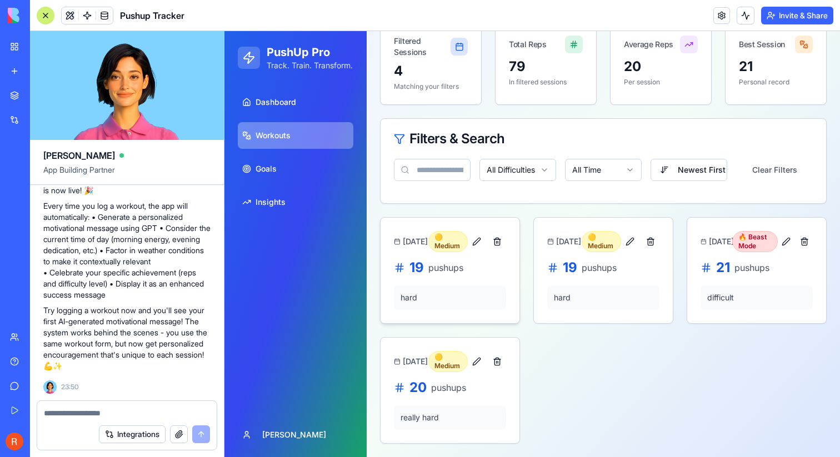
click at [448, 282] on div "19 pushups hard" at bounding box center [450, 291] width 139 height 64
click at [416, 236] on span "[DATE]" at bounding box center [412, 241] width 19 height 11
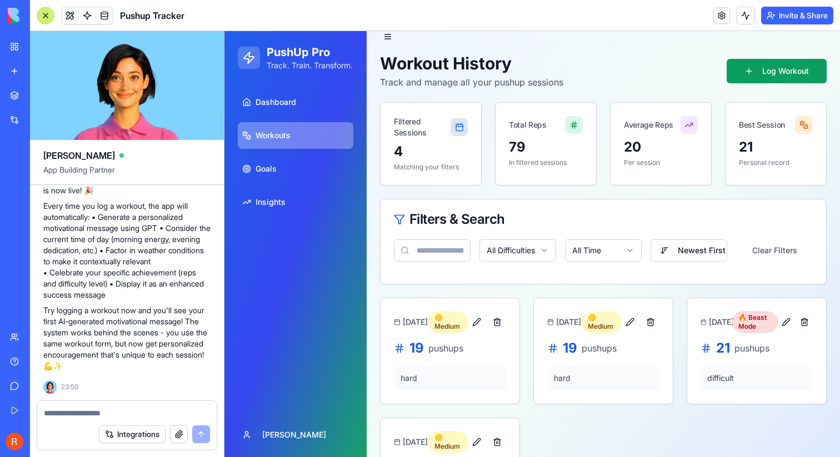
scroll to position [0, 0]
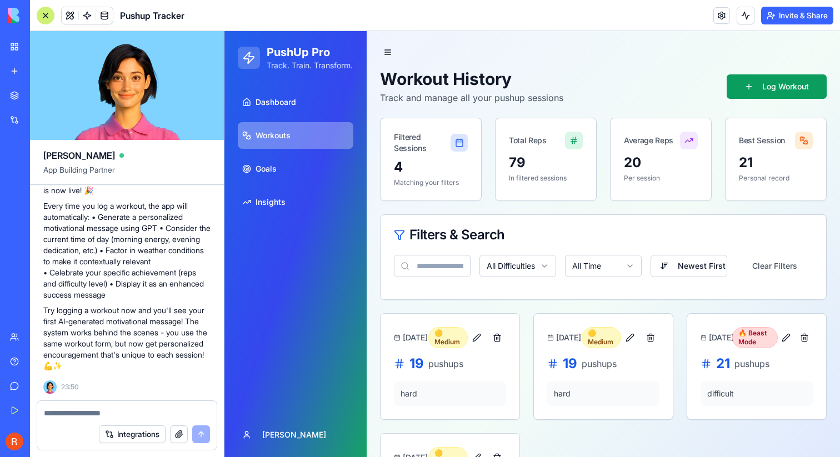
click at [310, 195] on ul "Dashboard Workouts Goals Insights" at bounding box center [296, 152] width 116 height 127
click at [308, 182] on link "Goals" at bounding box center [296, 169] width 116 height 27
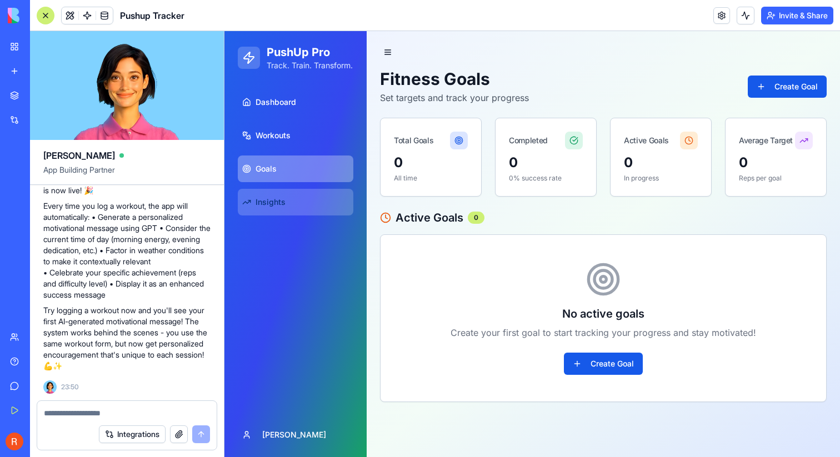
click at [315, 216] on link "Insights" at bounding box center [296, 202] width 116 height 27
select select "**********"
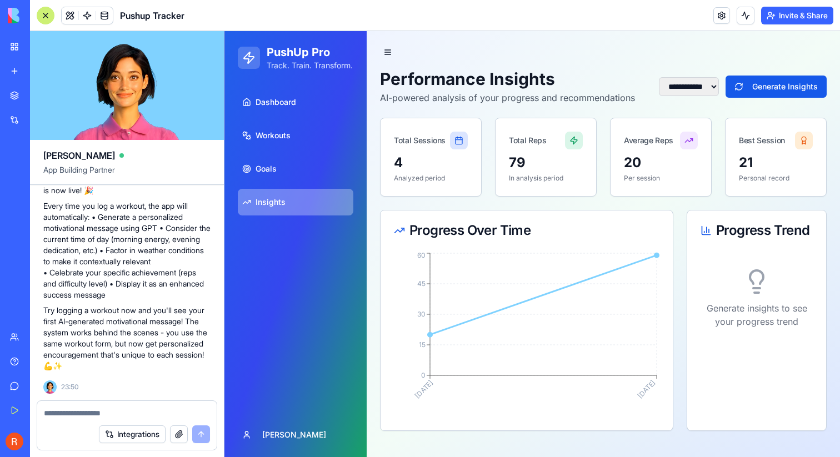
click at [307, 96] on div "Dashboard Workouts Goals Insights" at bounding box center [295, 152] width 124 height 136
click at [306, 113] on link "Dashboard" at bounding box center [296, 102] width 116 height 27
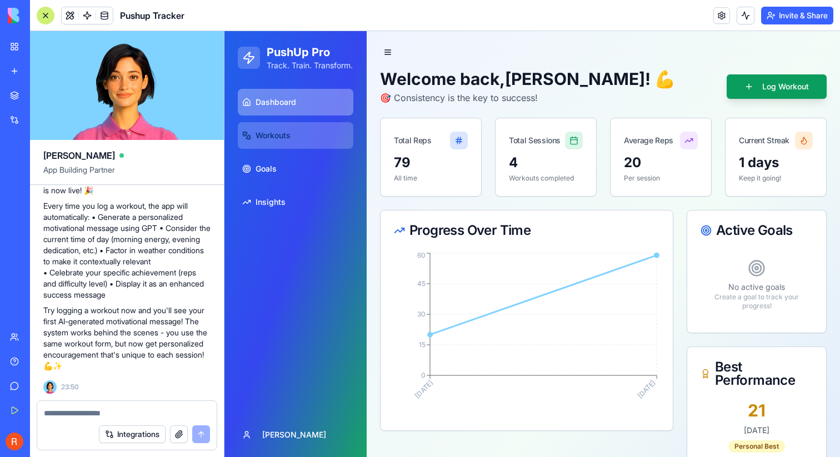
click at [306, 149] on link "Workouts" at bounding box center [296, 135] width 116 height 27
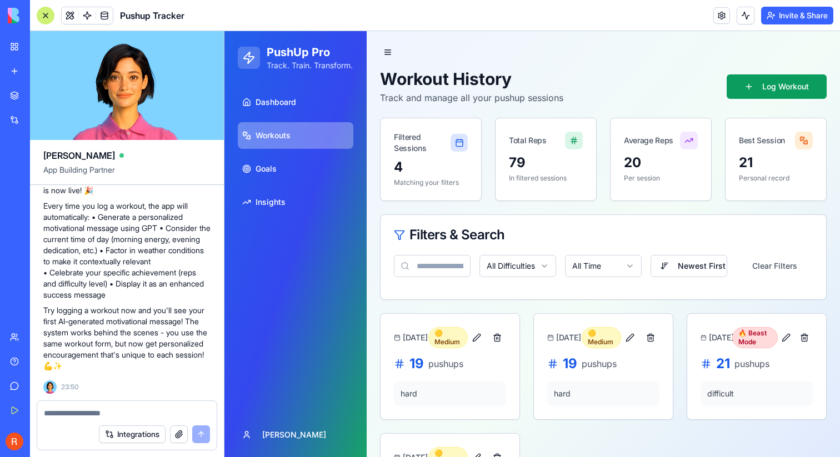
click at [118, 409] on textarea at bounding box center [127, 413] width 166 height 11
type textarea "**********"
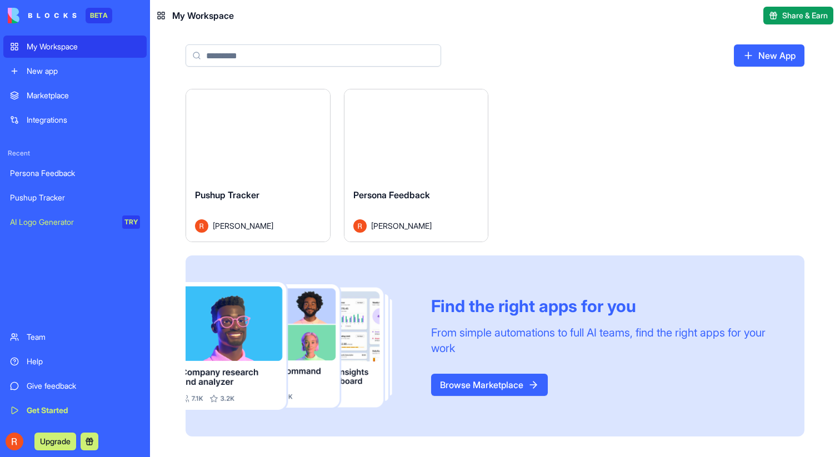
click at [272, 190] on div "Pushup Tracker" at bounding box center [258, 203] width 126 height 31
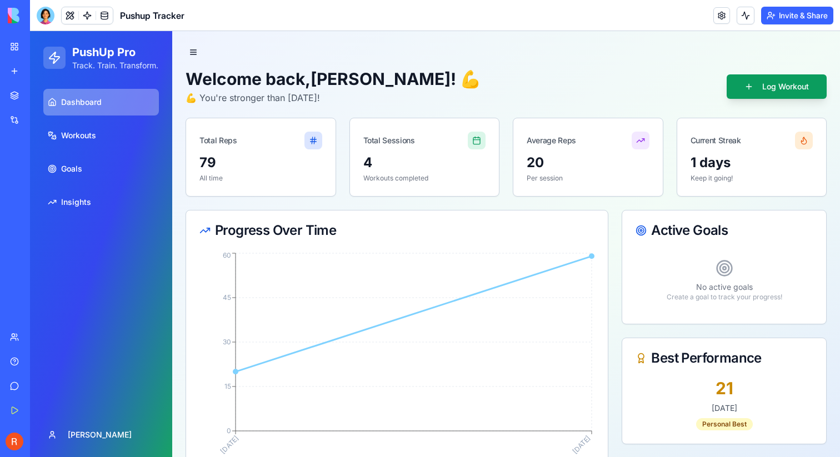
click at [18, 58] on div "My Workspace New app" at bounding box center [14, 59] width 23 height 47
click at [41, 192] on div "Pushup Tracker" at bounding box center [25, 197] width 31 height 11
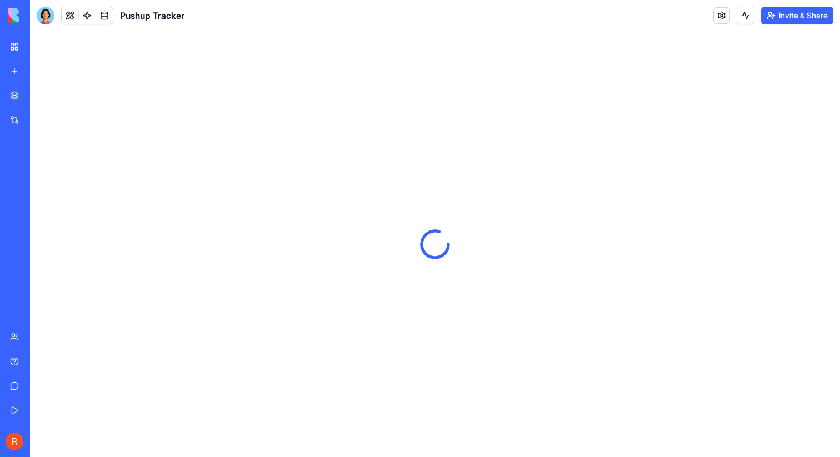
click at [41, 42] on div "My Workspace" at bounding box center [34, 46] width 14 height 11
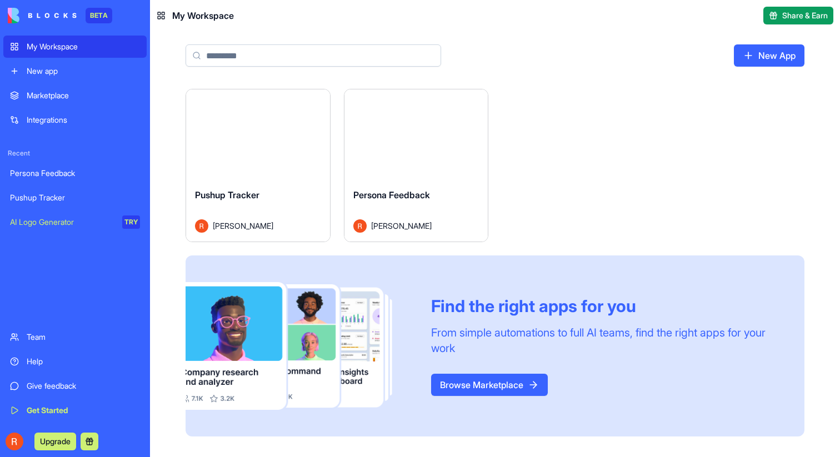
click at [316, 106] on html "BETA My Workspace New app Marketplace Integrations Recent Persona Feedback Push…" at bounding box center [420, 228] width 840 height 457
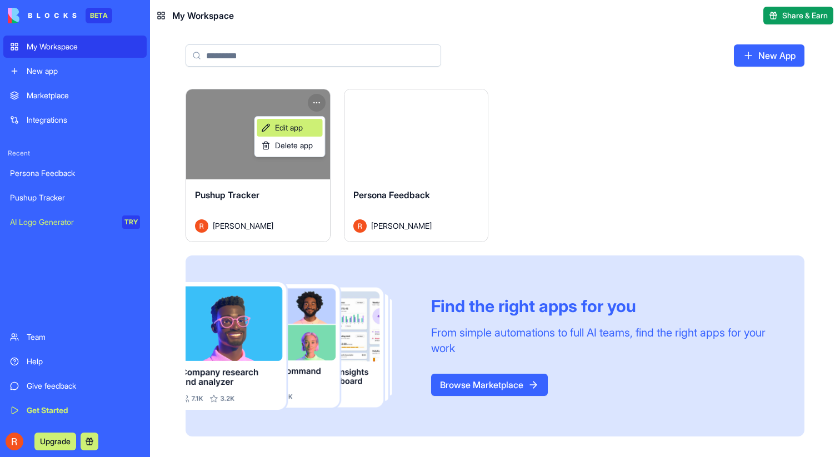
click at [314, 122] on link "Edit app" at bounding box center [290, 128] width 66 height 18
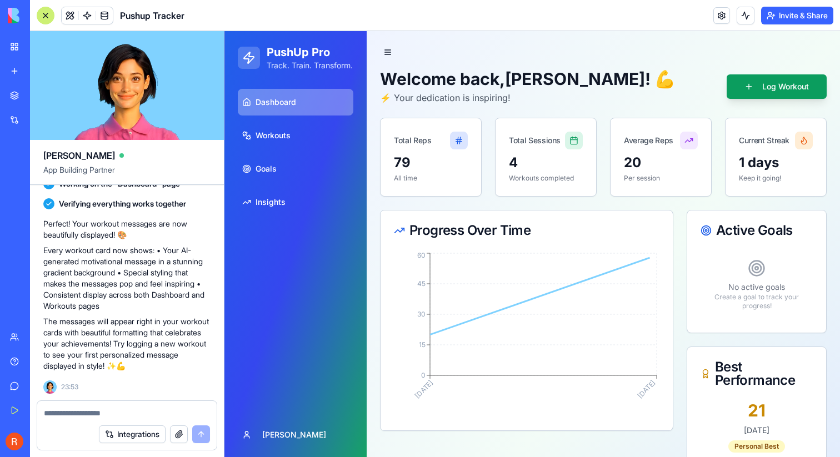
scroll to position [1710, 0]
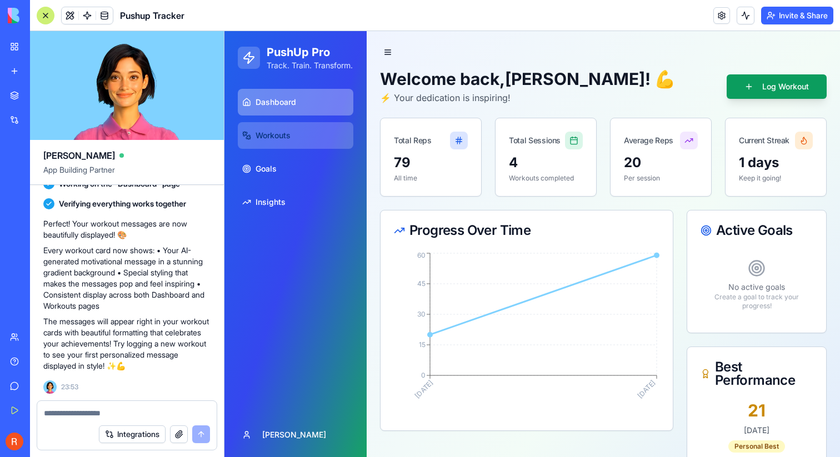
click at [306, 142] on link "Workouts" at bounding box center [296, 135] width 116 height 27
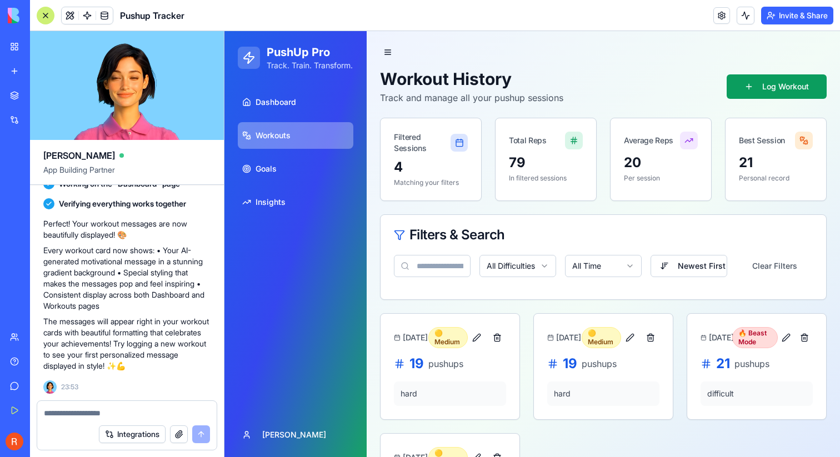
scroll to position [98, 0]
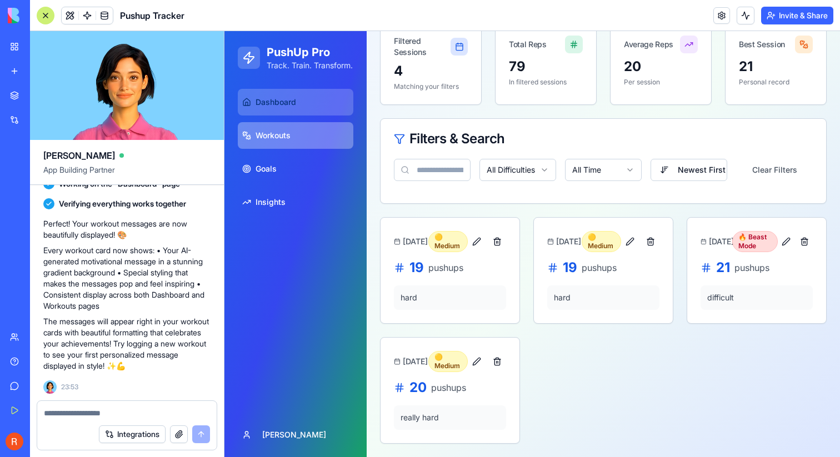
click at [316, 116] on link "Dashboard" at bounding box center [296, 102] width 116 height 27
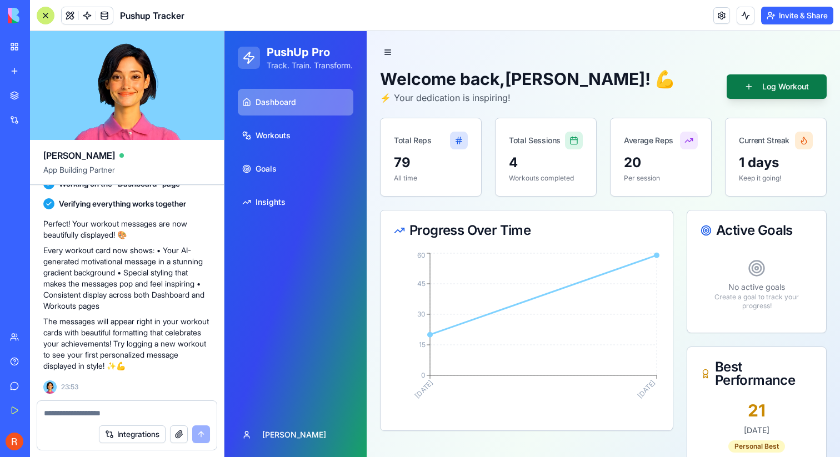
click at [771, 91] on button "Log Workout" at bounding box center [777, 86] width 100 height 24
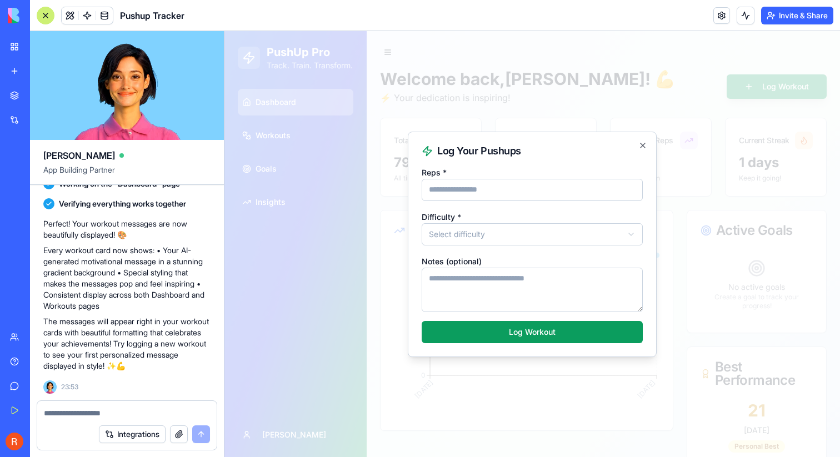
type input "**"
click at [534, 247] on form "**********" at bounding box center [532, 255] width 221 height 178
click at [534, 242] on body "**********" at bounding box center [533, 343] width 616 height 624
click at [524, 299] on textarea "Notes (optional)" at bounding box center [532, 290] width 221 height 44
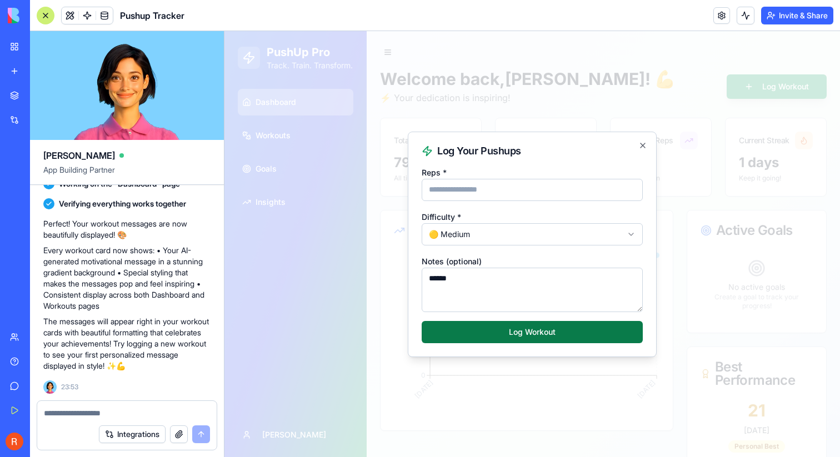
type textarea "******"
click at [569, 334] on button "Log Workout" at bounding box center [532, 332] width 221 height 22
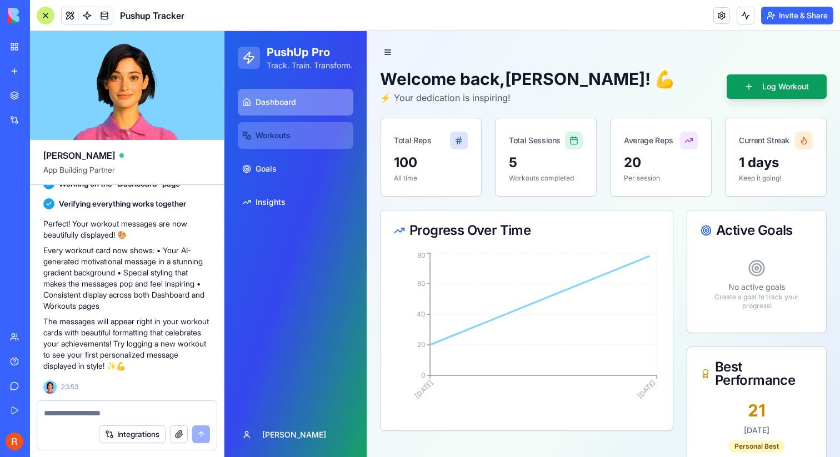
click at [320, 149] on link "Workouts" at bounding box center [296, 135] width 116 height 27
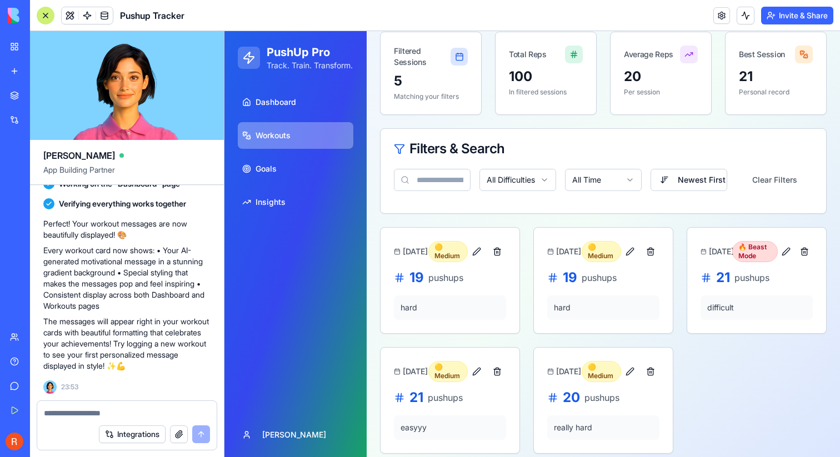
scroll to position [98, 0]
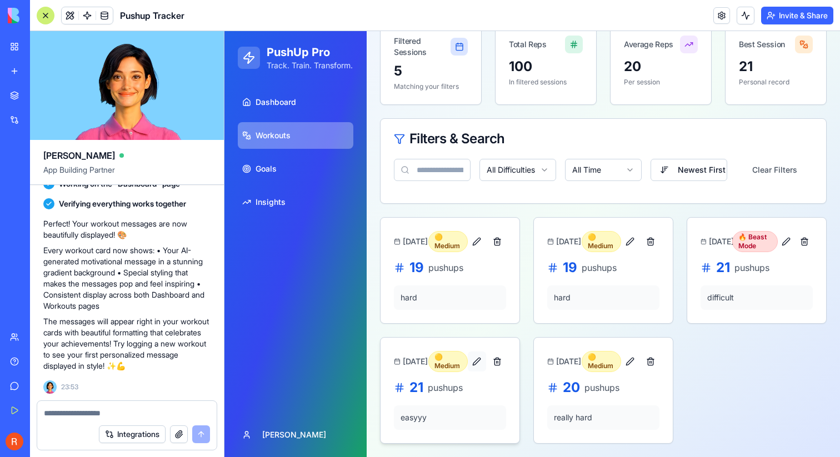
click at [481, 358] on button at bounding box center [477, 362] width 18 height 20
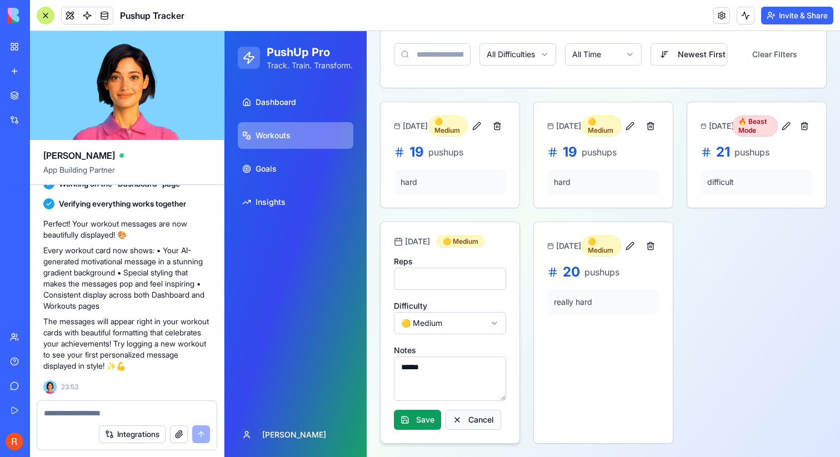
click at [480, 424] on button "Cancel" at bounding box center [474, 420] width 56 height 20
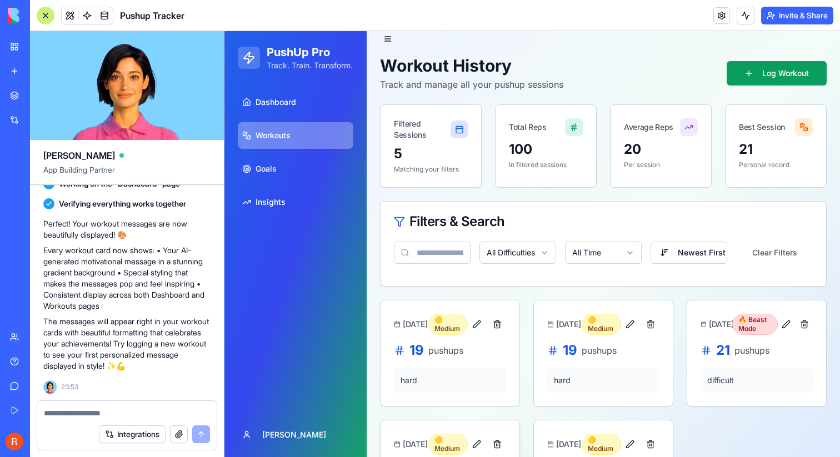
scroll to position [0, 0]
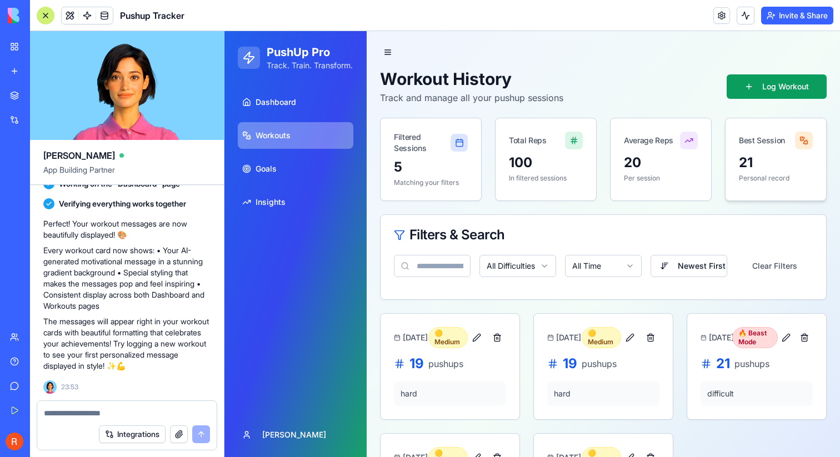
click at [805, 136] on div at bounding box center [804, 141] width 18 height 18
click at [745, 19] on button at bounding box center [746, 16] width 18 height 18
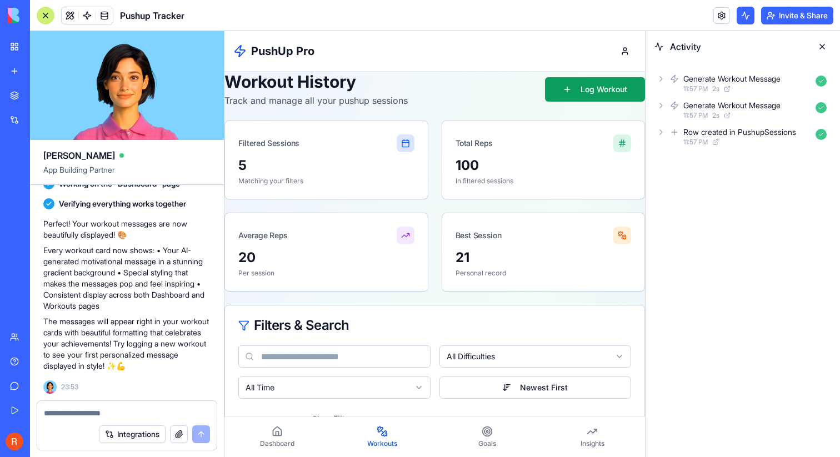
click at [763, 85] on div "11:57 PM 2 s" at bounding box center [748, 88] width 128 height 9
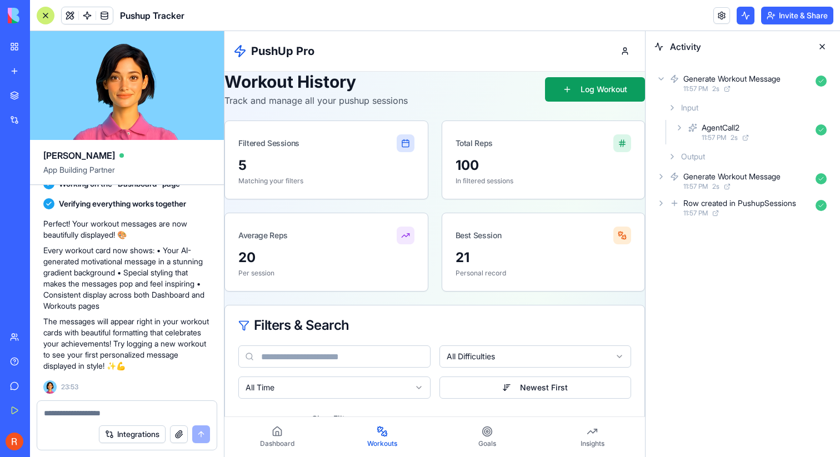
click at [704, 128] on div "AgentCall2" at bounding box center [721, 127] width 38 height 11
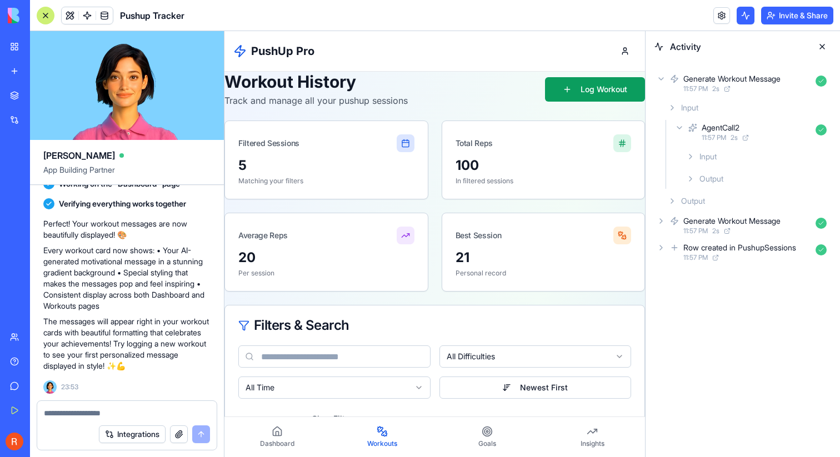
click at [707, 158] on span "Input" at bounding box center [708, 156] width 17 height 11
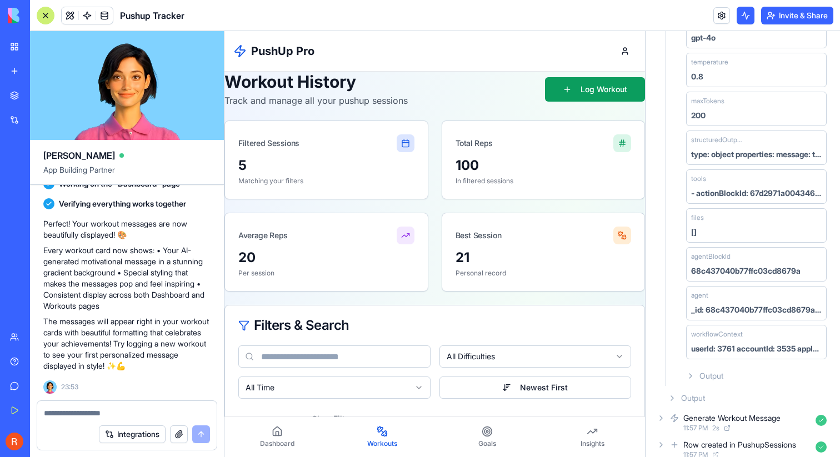
scroll to position [287, 0]
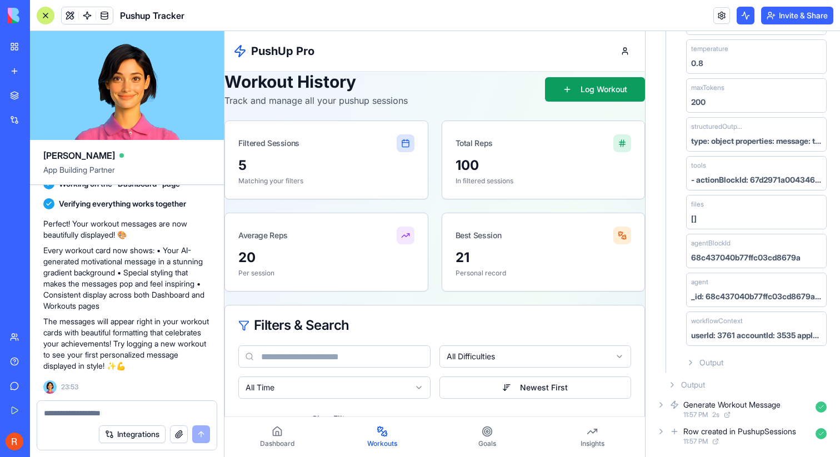
click at [715, 362] on span "Output" at bounding box center [712, 362] width 24 height 11
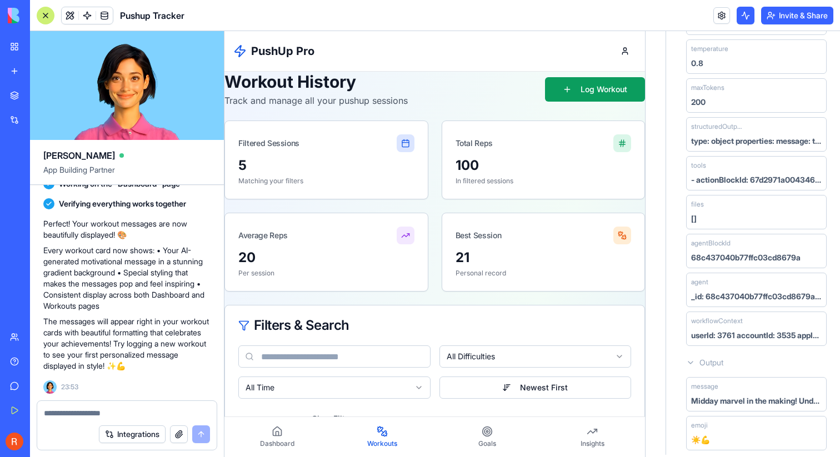
scroll to position [370, 0]
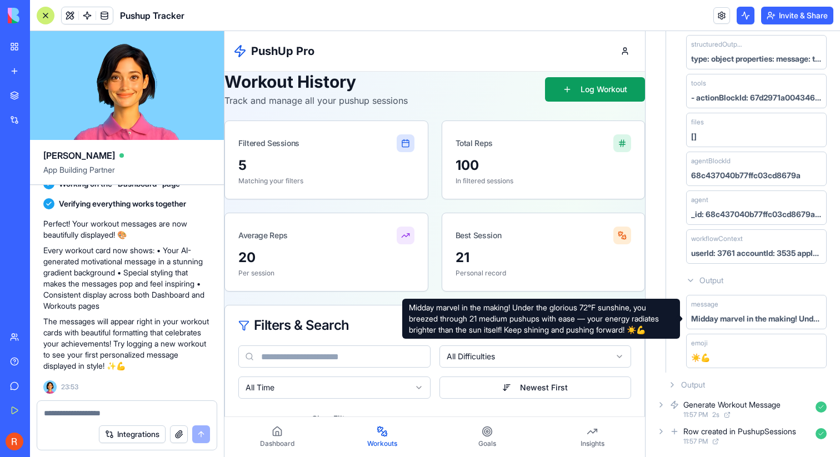
click at [734, 324] on div "Midday marvel in the making! Under the glorious 72°F sunshine, you breezed thro…" at bounding box center [756, 318] width 131 height 11
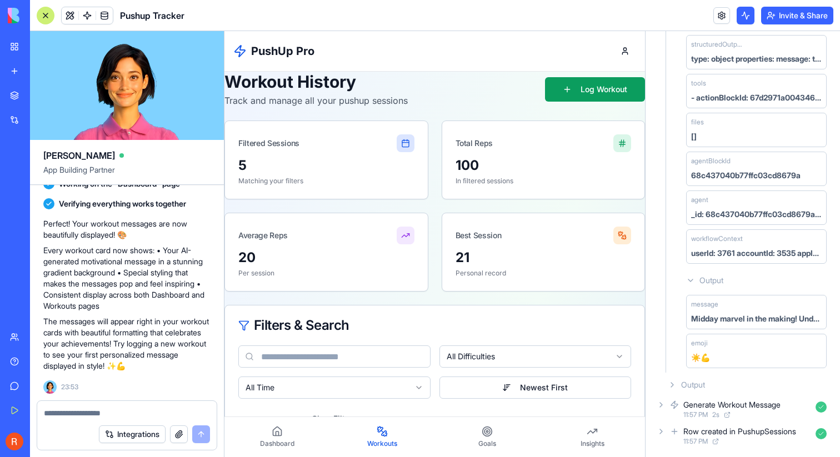
click at [741, 318] on div "Midday marvel in the making! Under the glorious 72°F sunshine, you breezed thro…" at bounding box center [756, 318] width 131 height 11
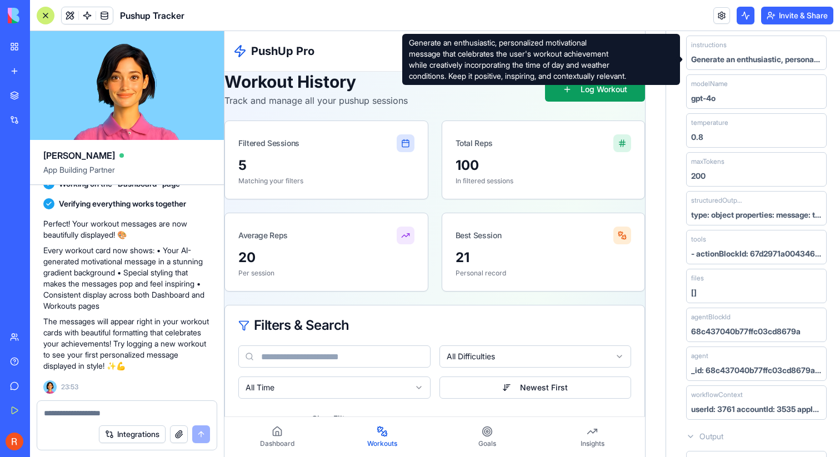
scroll to position [0, 0]
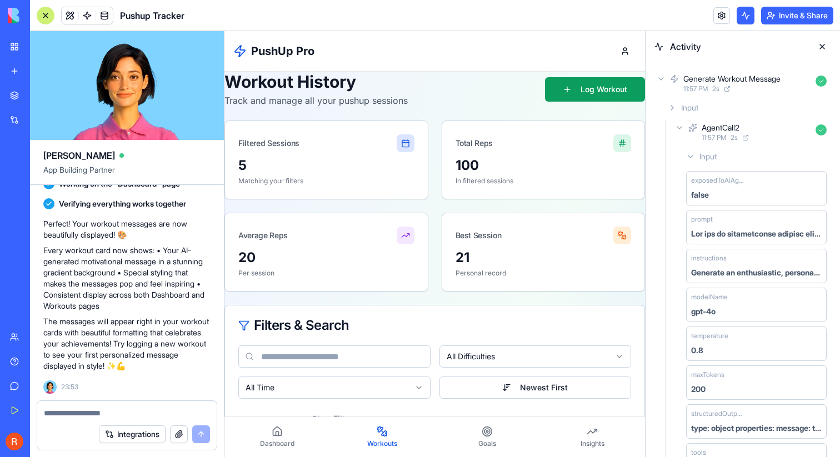
click at [829, 51] on button at bounding box center [823, 47] width 18 height 18
